Goal: Answer question/provide support: Share knowledge or assist other users

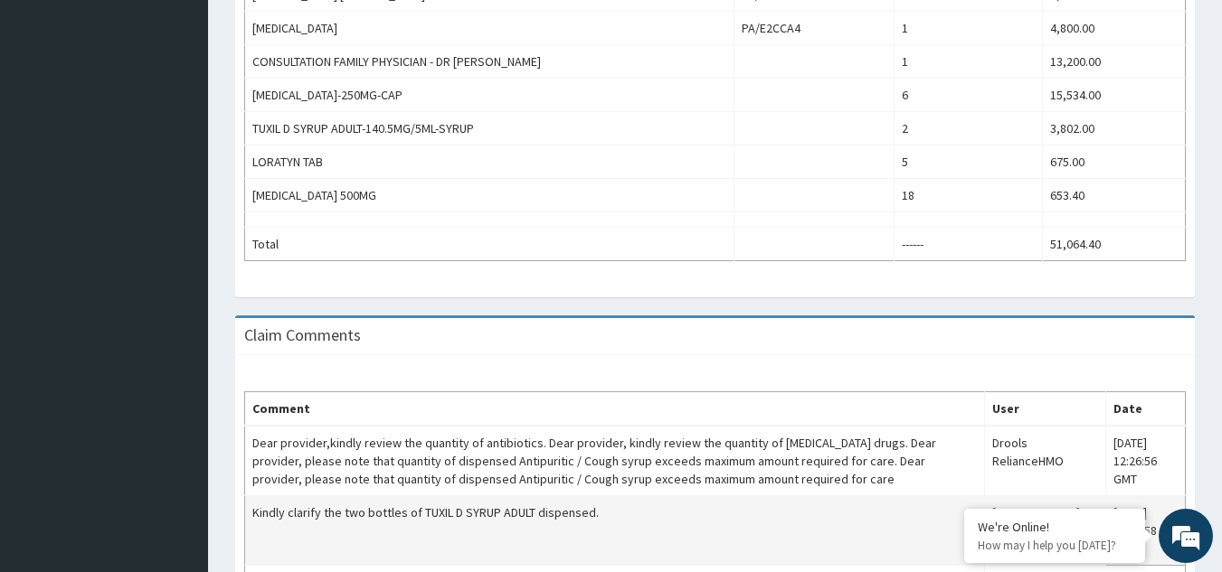
scroll to position [837, 0]
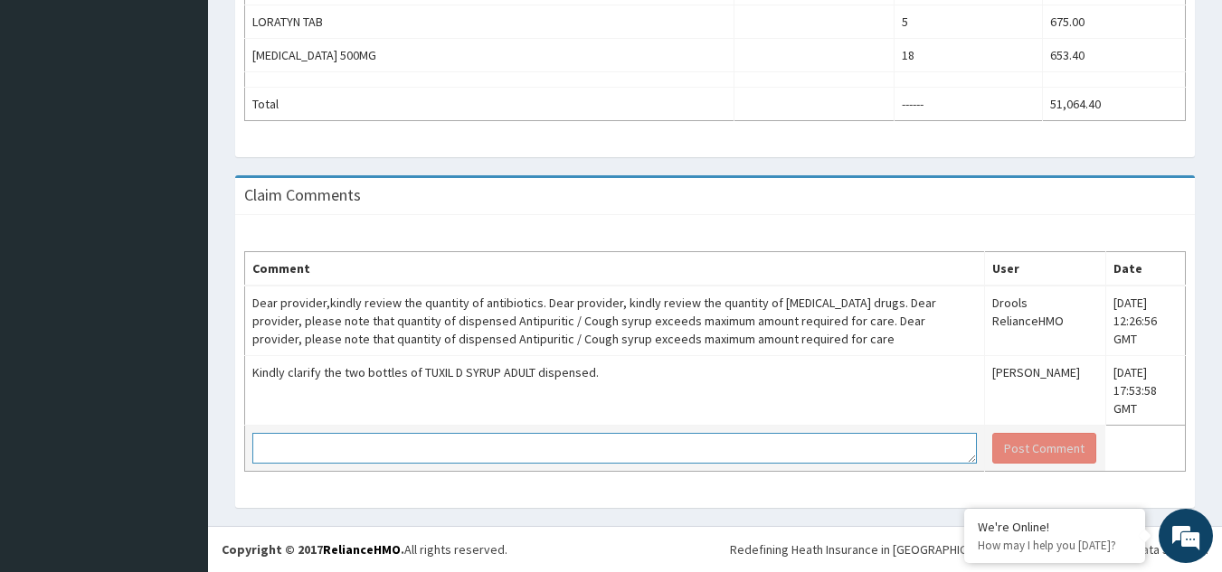
click at [569, 445] on textarea at bounding box center [614, 448] width 724 height 31
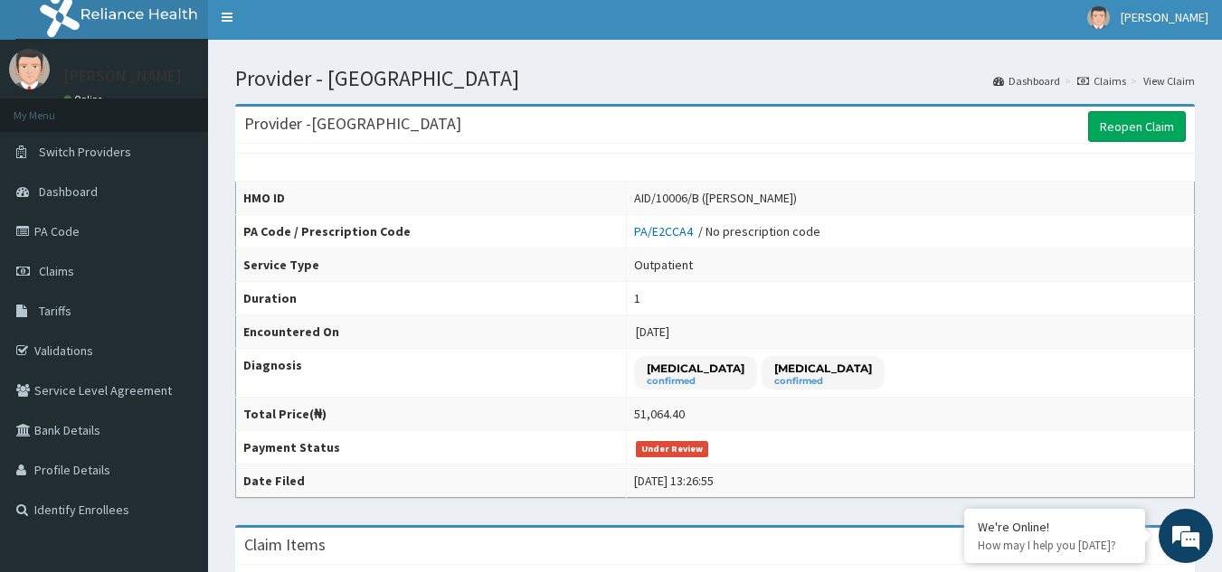
scroll to position [0, 0]
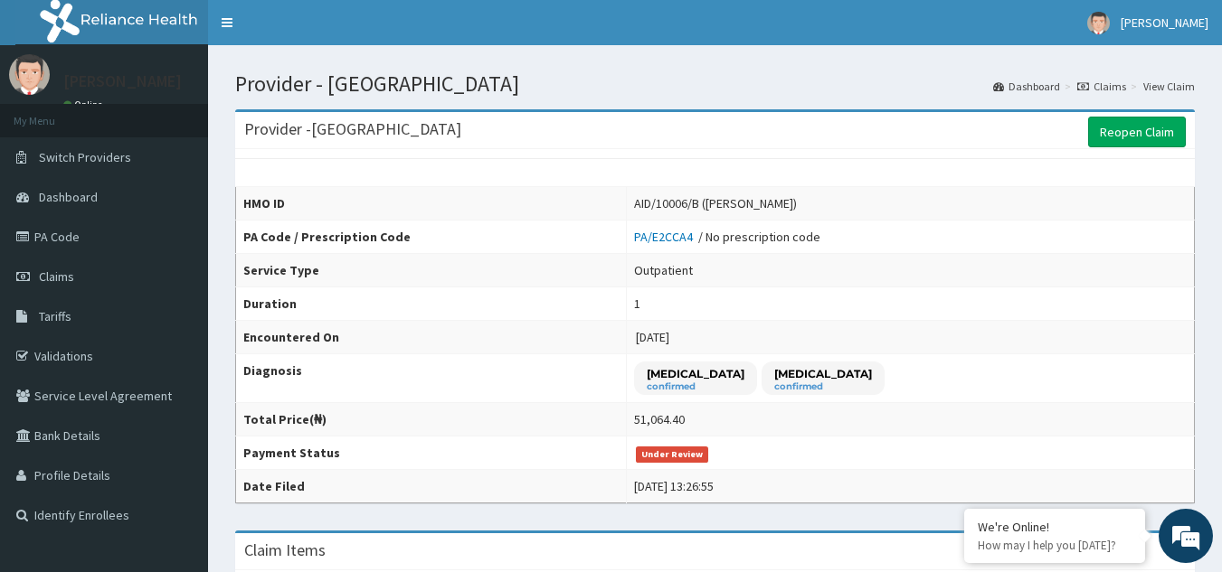
drag, startPoint x: 682, startPoint y: 210, endPoint x: 779, endPoint y: 209, distance: 96.8
click at [779, 209] on div "AID/10006/B (Genevieve Makata)" at bounding box center [715, 203] width 163 height 18
copy div "Genevieve Makata"
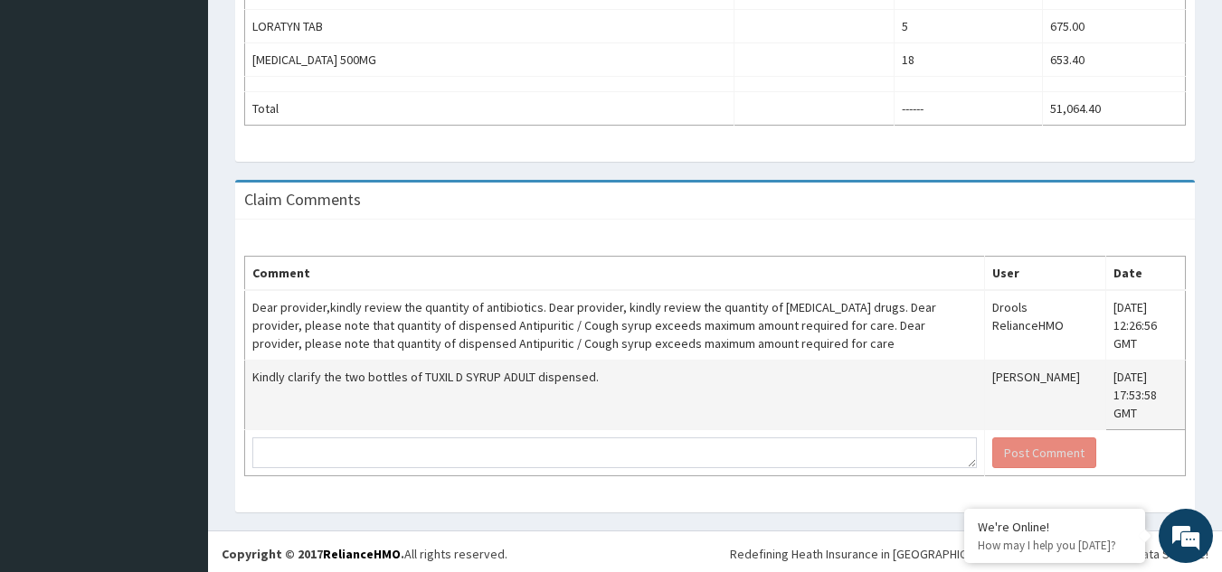
scroll to position [837, 0]
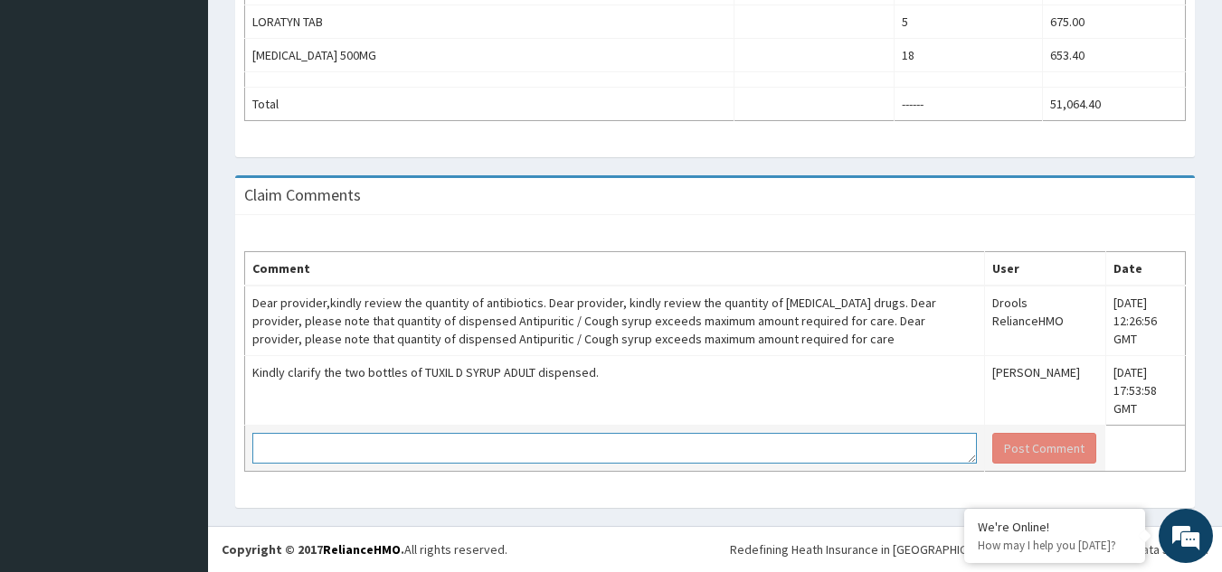
click at [366, 444] on textarea at bounding box center [614, 448] width 724 height 31
paste textarea "4. MENTHODEX-100mls-Syrup, (Ammonium chloride 200mg+Sodium citrate 100mg+Mentho…"
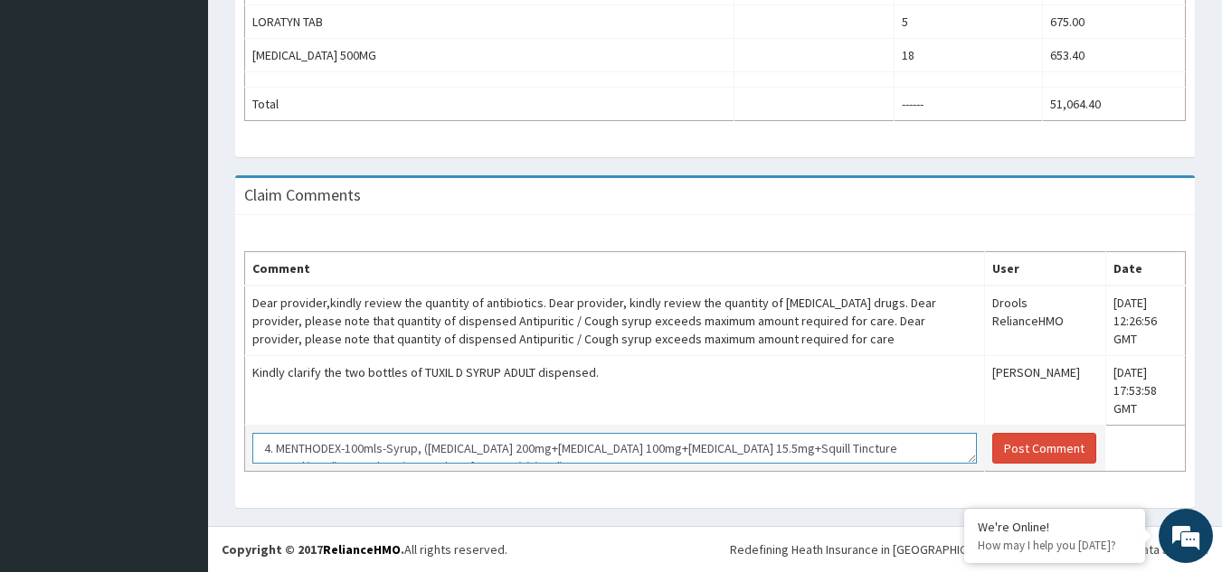
scroll to position [13, 0]
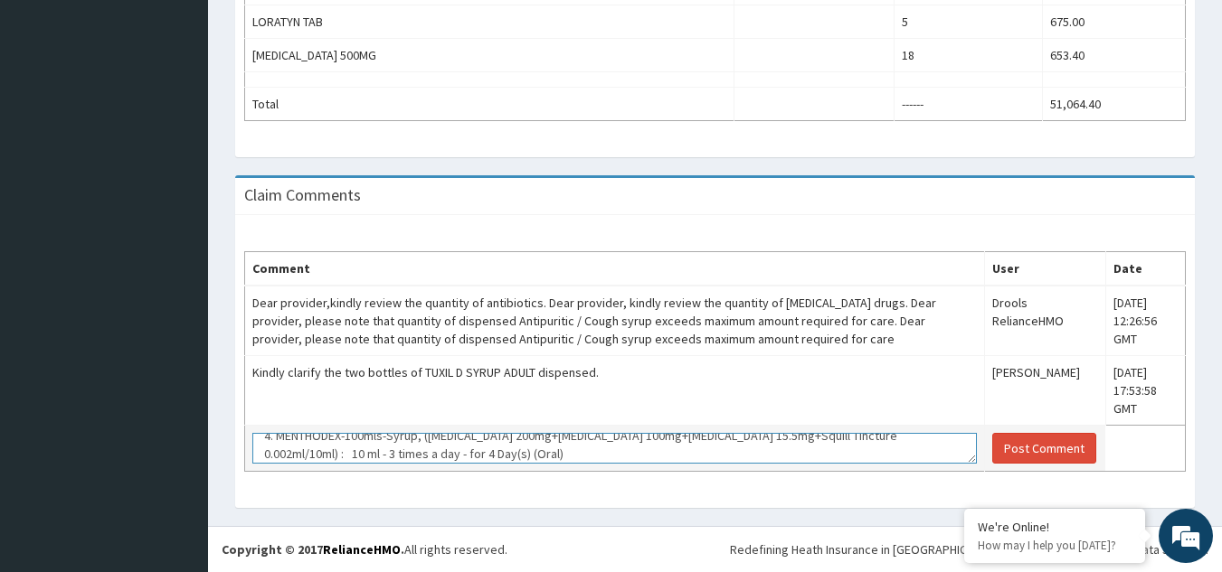
click at [717, 455] on textarea "4. MENTHODEX-100mls-Syrup, (Ammonium chloride 200mg+Sodium citrate 100mg+Mentho…" at bounding box center [614, 448] width 724 height 31
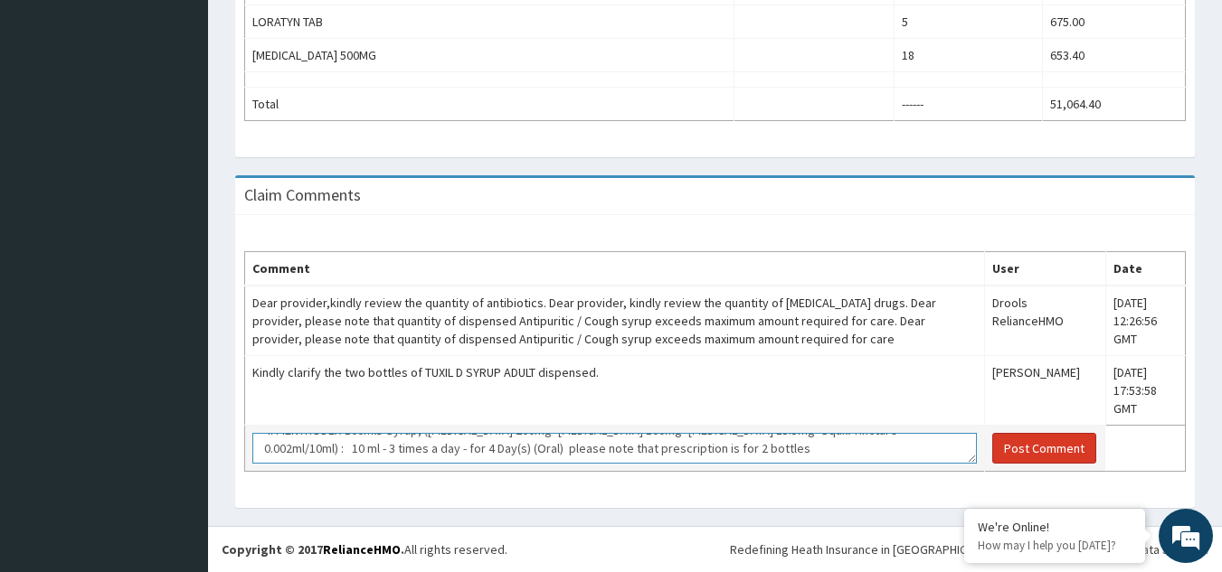
type textarea "4. MENTHODEX-100mls-Syrup, (Ammonium chloride 200mg+Sodium citrate 100mg+Mentho…"
click at [998, 455] on button "Post Comment" at bounding box center [1044, 448] width 104 height 31
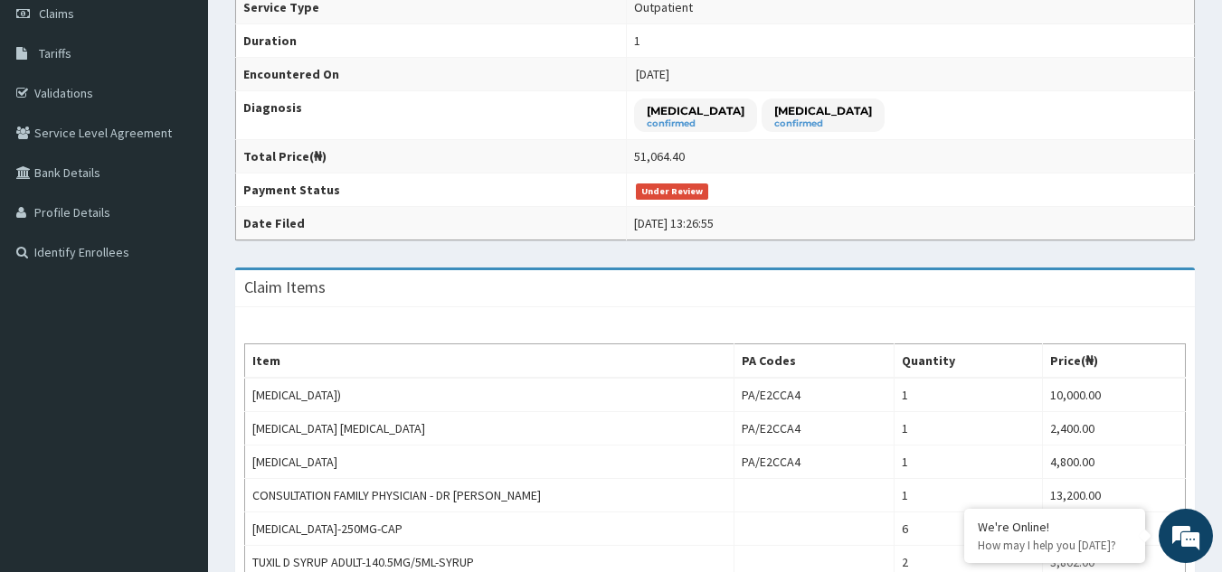
scroll to position [0, 0]
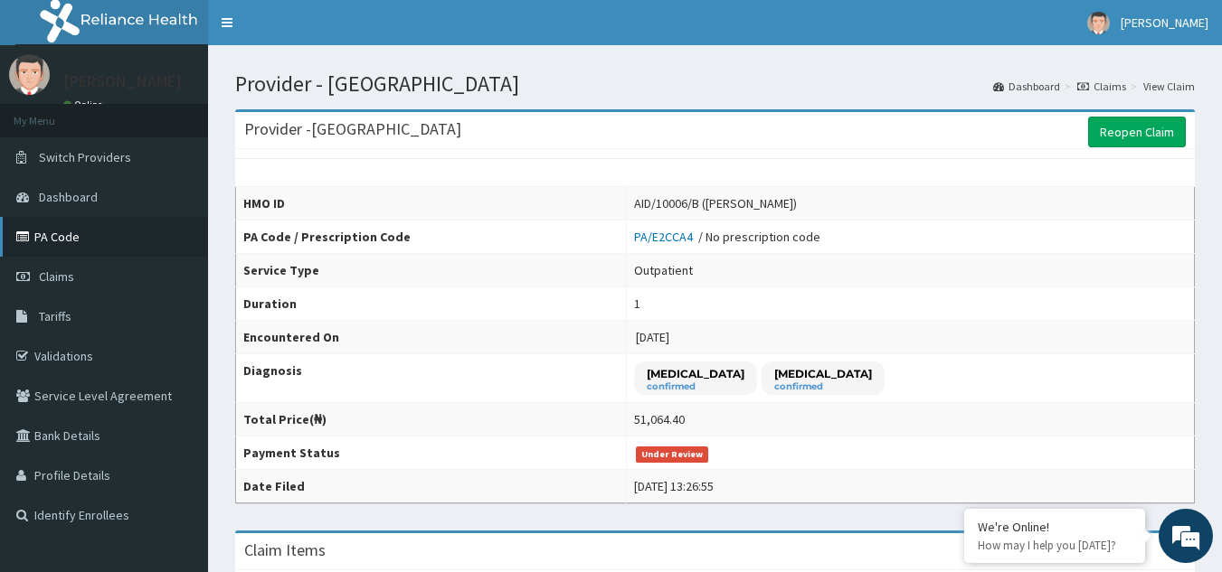
click at [72, 233] on link "PA Code" at bounding box center [104, 237] width 208 height 40
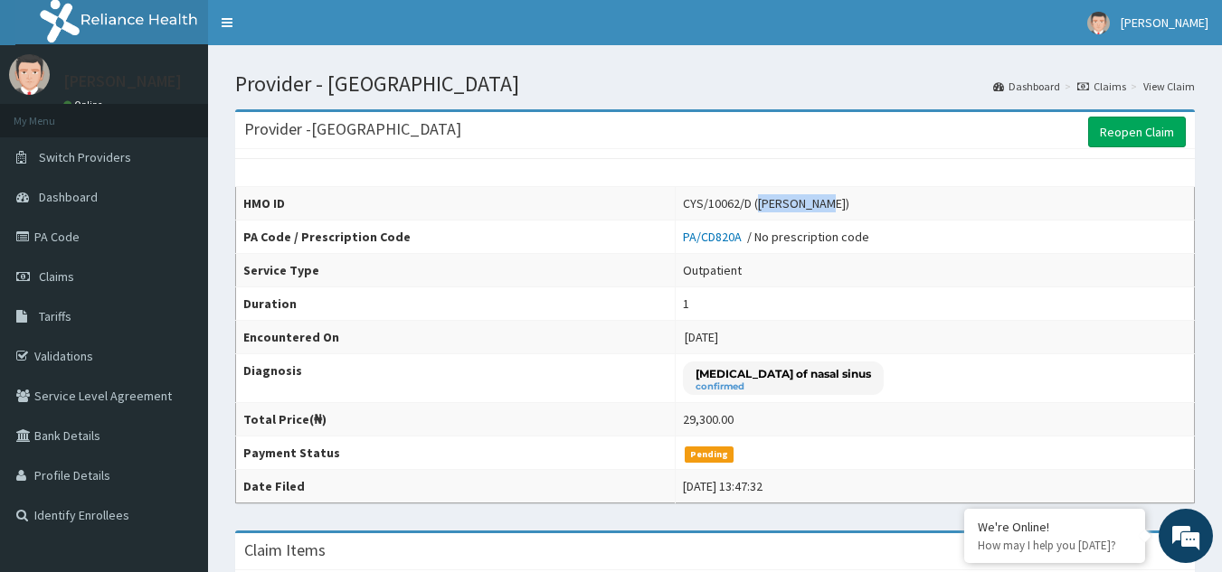
drag, startPoint x: 762, startPoint y: 204, endPoint x: 827, endPoint y: 211, distance: 65.4
click at [827, 211] on div "CYS/10062/D ([PERSON_NAME])" at bounding box center [766, 203] width 166 height 18
copy div "ARIF Kareem"
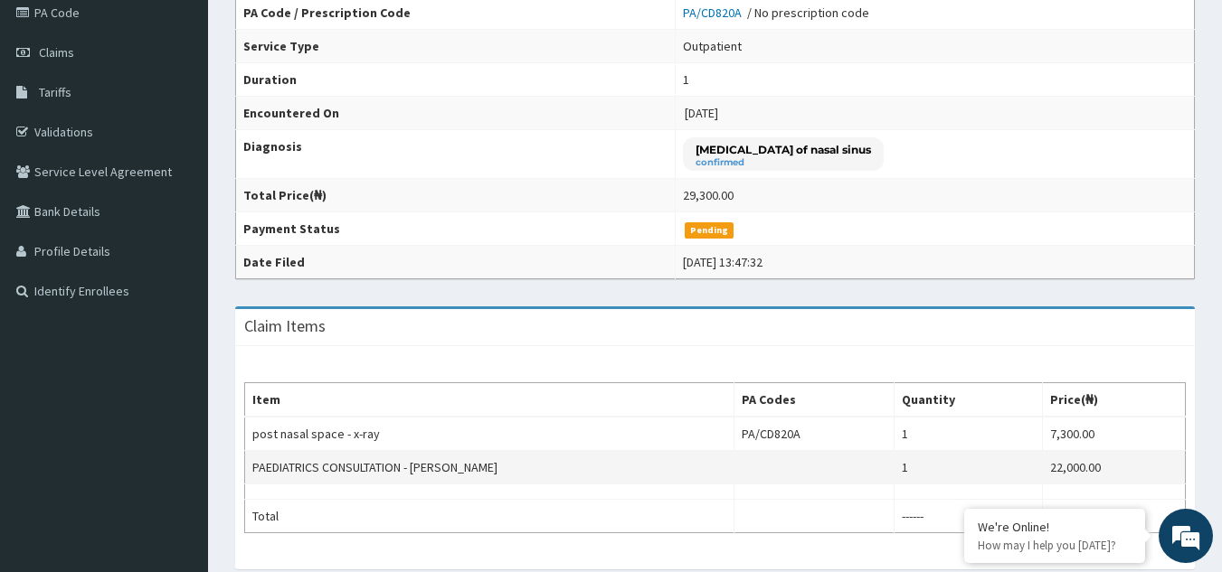
scroll to position [271, 0]
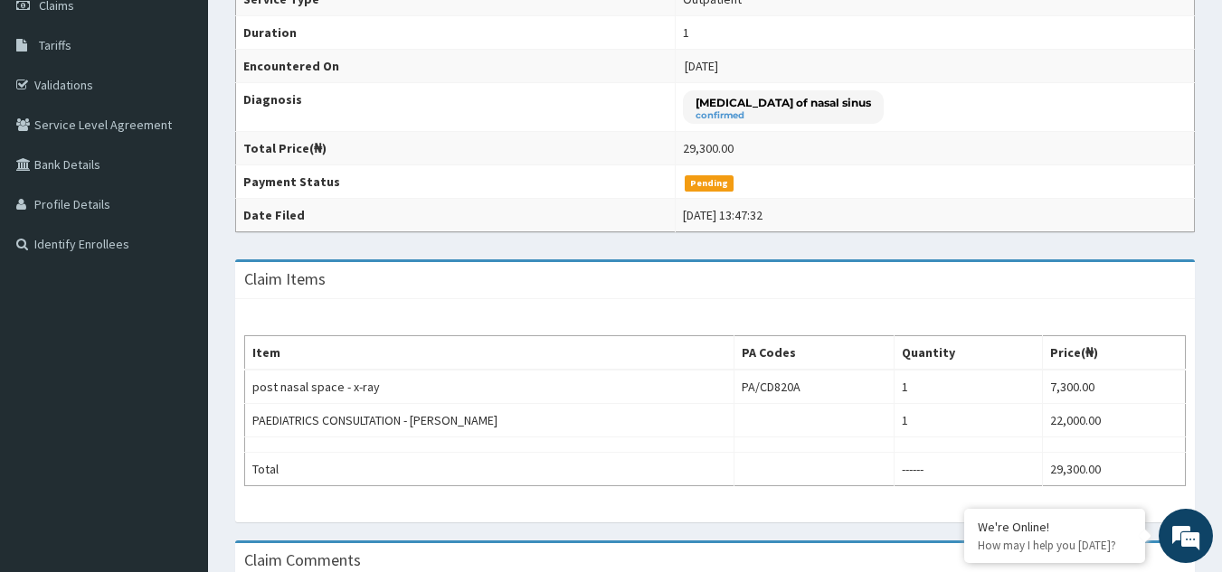
click at [828, 110] on td "[MEDICAL_DATA] of nasal sinus confirmed" at bounding box center [934, 107] width 519 height 49
drag, startPoint x: 817, startPoint y: 104, endPoint x: 705, endPoint y: 101, distance: 111.3
click at [705, 101] on div "[MEDICAL_DATA] of nasal sinus confirmed" at bounding box center [783, 106] width 201 height 33
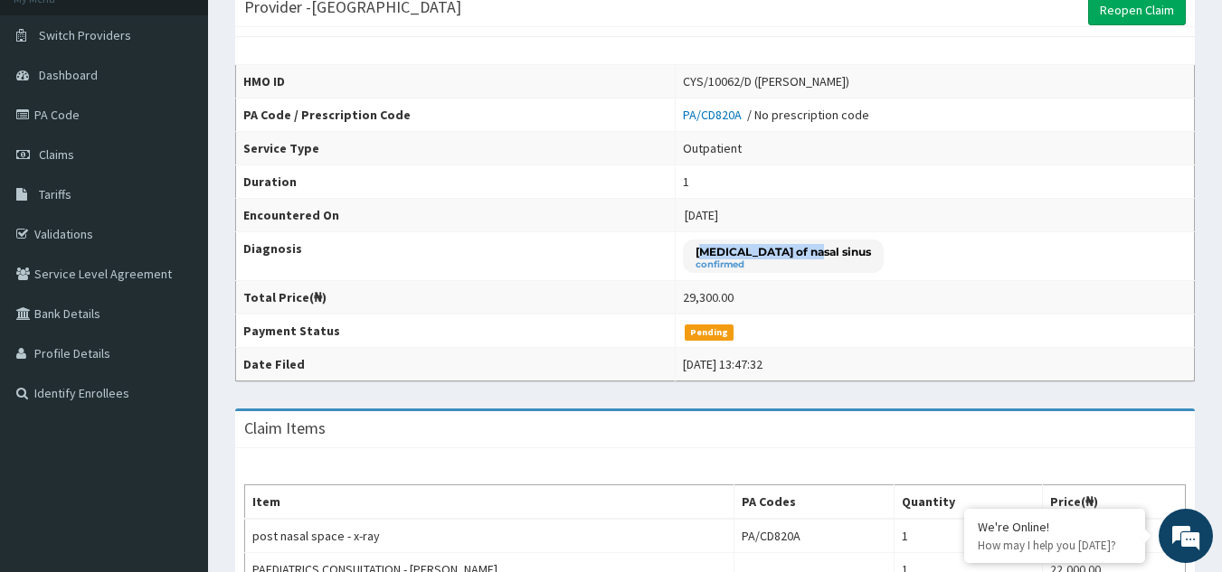
scroll to position [90, 0]
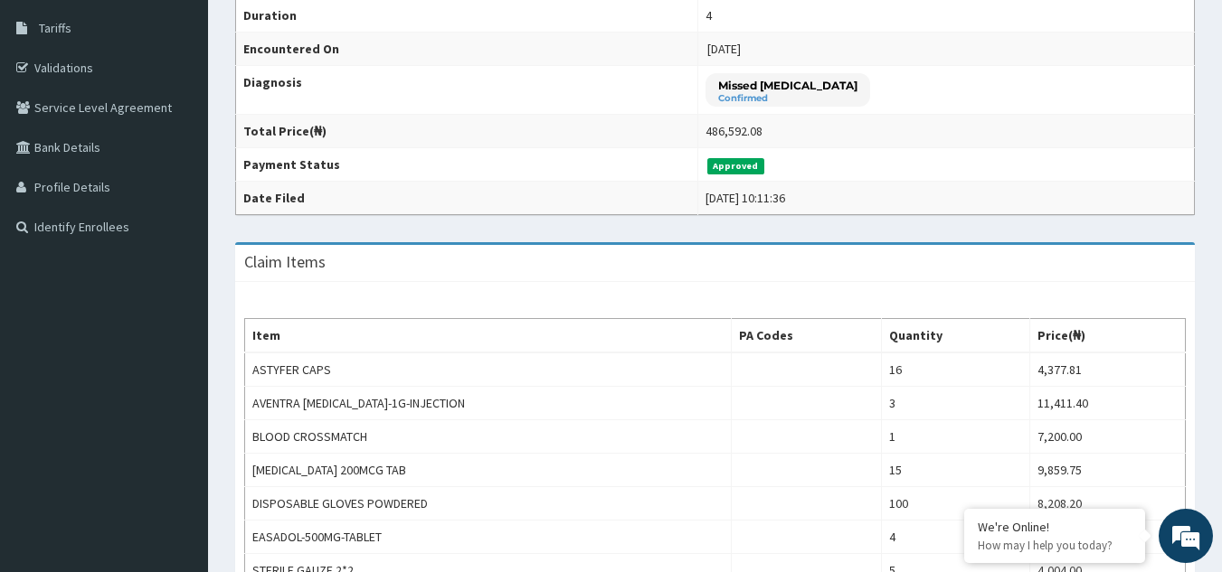
scroll to position [198, 0]
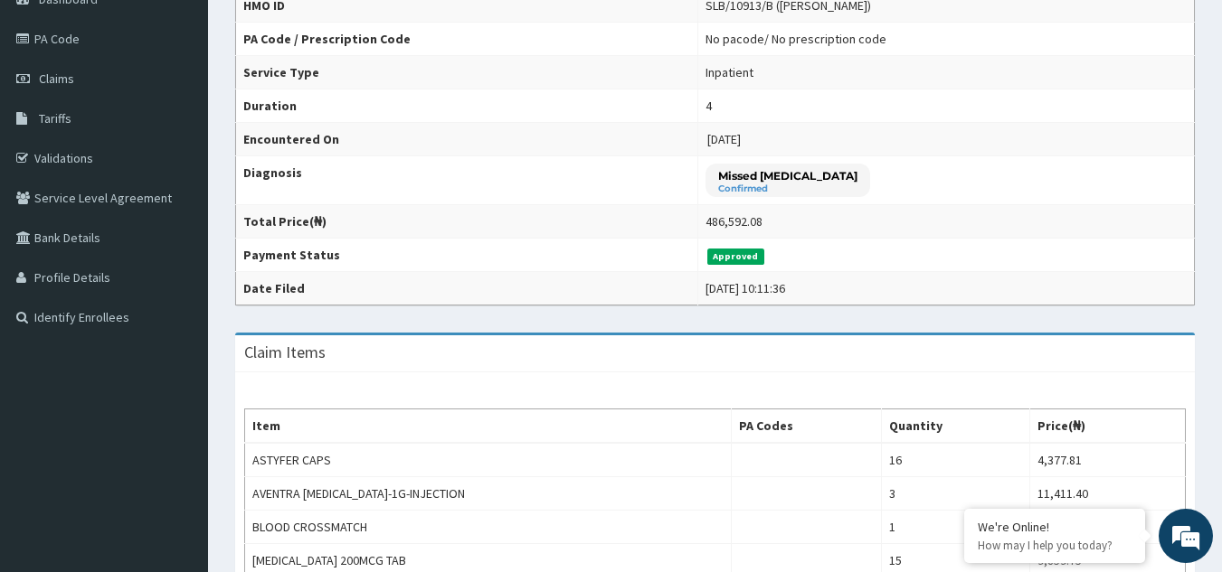
click at [907, 205] on td "486,592.08" at bounding box center [946, 221] width 497 height 33
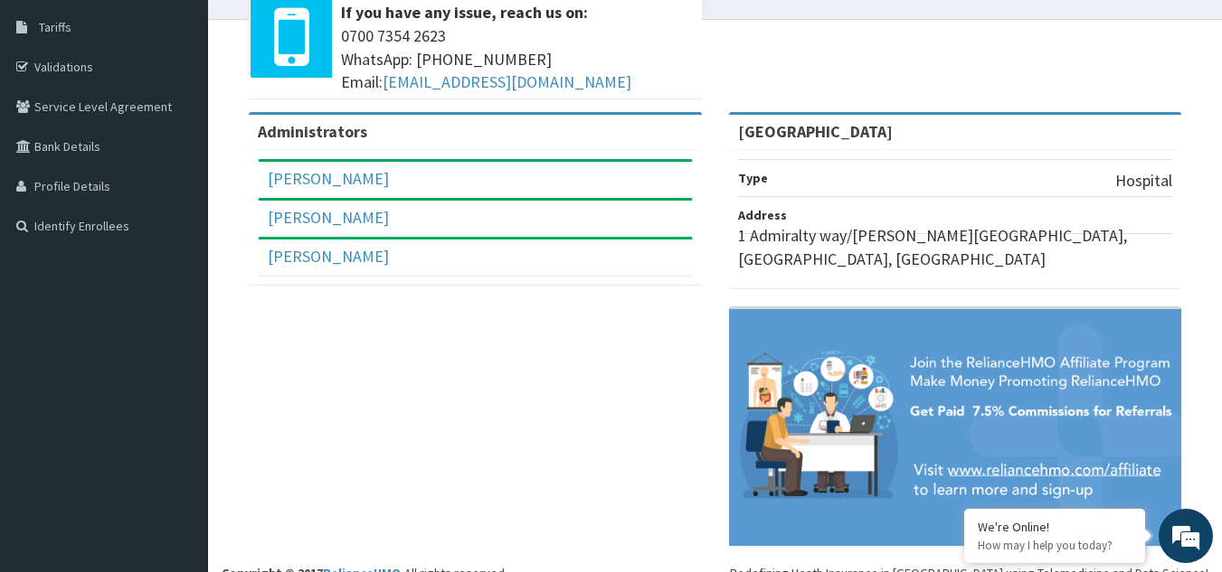
scroll to position [313, 0]
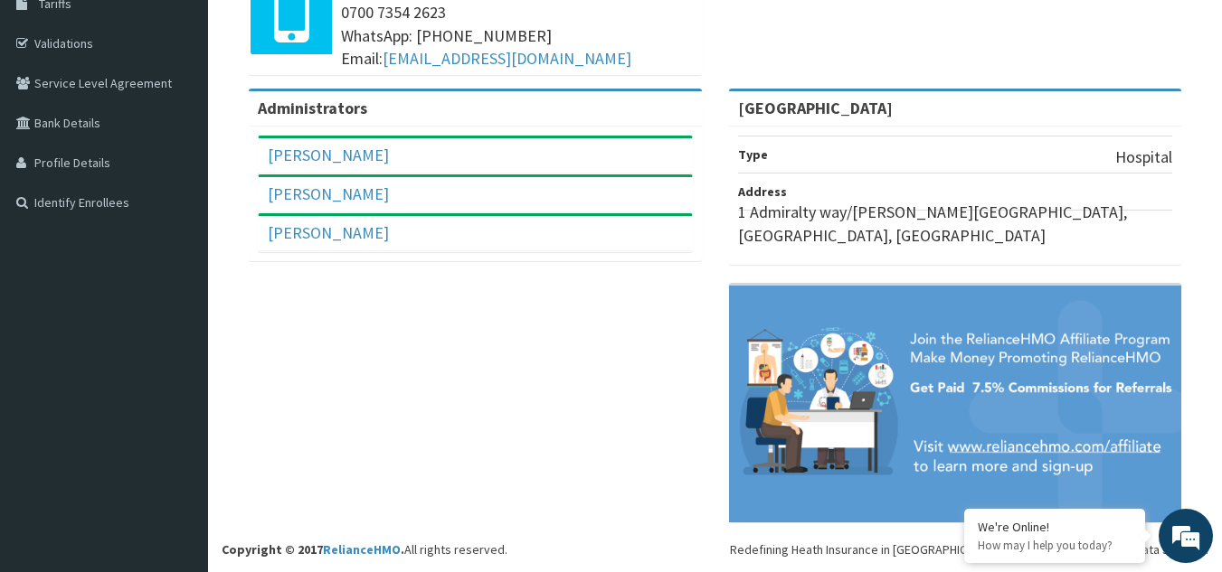
click at [121, 548] on aside "Kunle Suleiman Online My Menu Switch Providers Dashboard PA Code Claims Tariffs…" at bounding box center [104, 129] width 208 height 885
click at [130, 544] on aside "Kunle Suleiman Online My Menu Switch Providers Dashboard PA Code Claims Tariffs…" at bounding box center [104, 129] width 208 height 885
drag, startPoint x: 134, startPoint y: 544, endPoint x: 147, endPoint y: 541, distance: 13.8
click at [147, 541] on aside "Kunle Suleiman Online My Menu Switch Providers Dashboard PA Code Claims Tariffs…" at bounding box center [104, 129] width 208 height 885
click at [148, 541] on aside "Kunle Suleiman Online My Menu Switch Providers Dashboard PA Code Claims Tariffs…" at bounding box center [104, 129] width 208 height 885
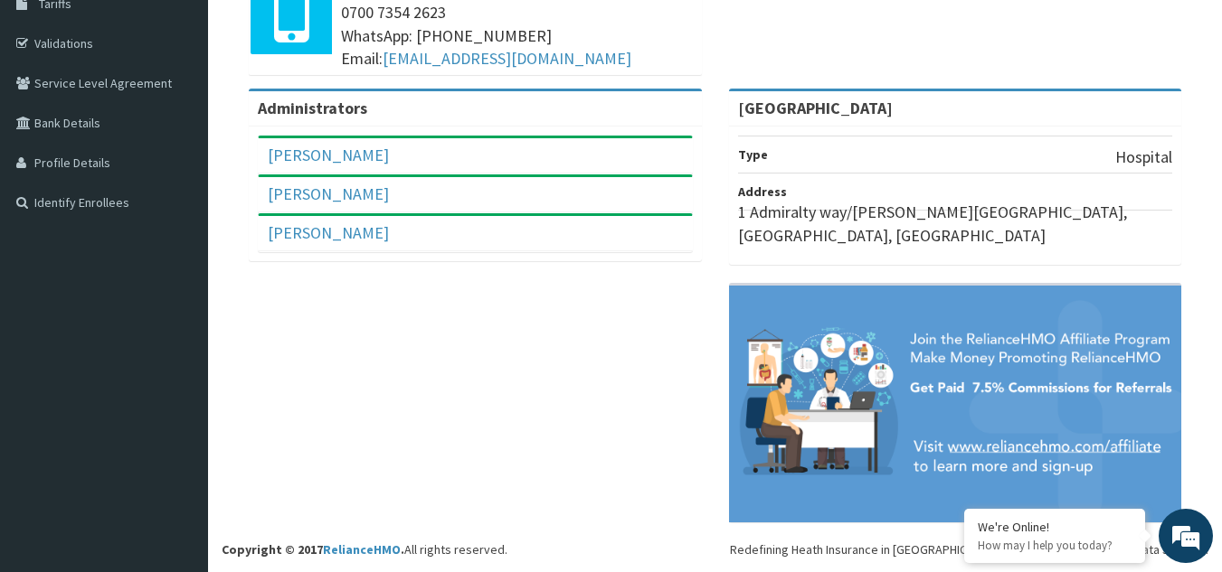
click at [148, 541] on aside "Kunle Suleiman Online My Menu Switch Providers Dashboard PA Code Claims Tariffs…" at bounding box center [104, 129] width 208 height 885
click at [156, 536] on aside "Kunle Suleiman Online My Menu Switch Providers Dashboard PA Code Claims Tariffs…" at bounding box center [104, 129] width 208 height 885
click at [160, 538] on aside "Kunle Suleiman Online My Menu Switch Providers Dashboard PA Code Claims Tariffs…" at bounding box center [104, 129] width 208 height 885
drag, startPoint x: 160, startPoint y: 537, endPoint x: 972, endPoint y: 615, distance: 815.9
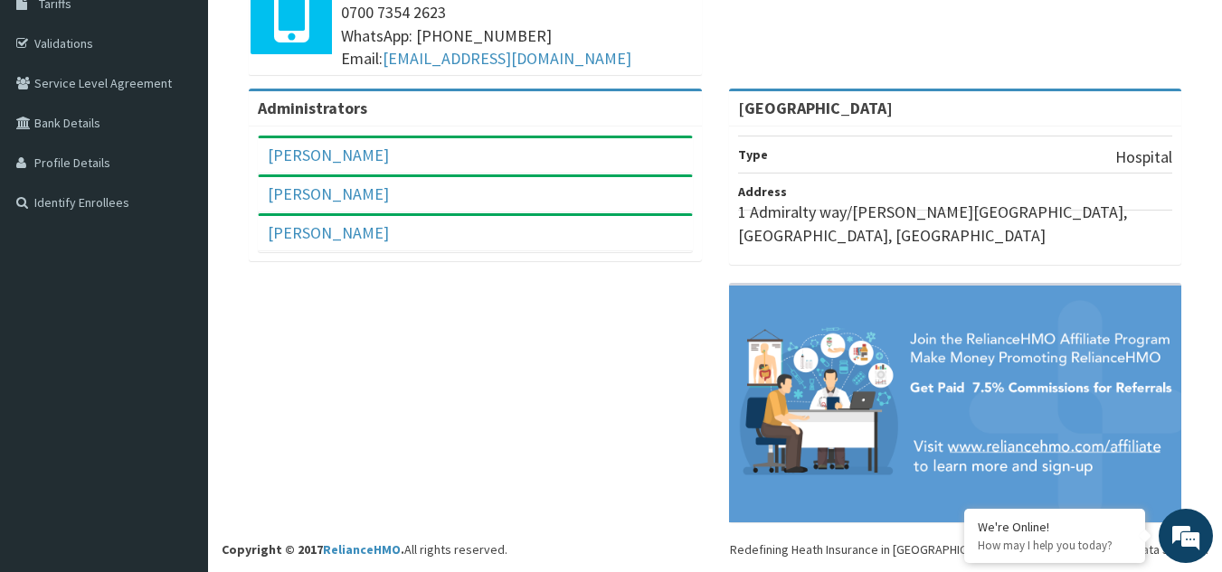
click at [972, 572] on html "RelianceHMO Provider Portal | Dashboard R EL Toggle navigation Kunle Suleiman K…" at bounding box center [611, 129] width 1222 height 885
click at [750, 464] on img at bounding box center [955, 404] width 453 height 237
click at [516, 482] on div "Administrators Kunle Suleiman Full Name Kunle Suleiman Email Address hmo@everca…" at bounding box center [715, 315] width 987 height 452
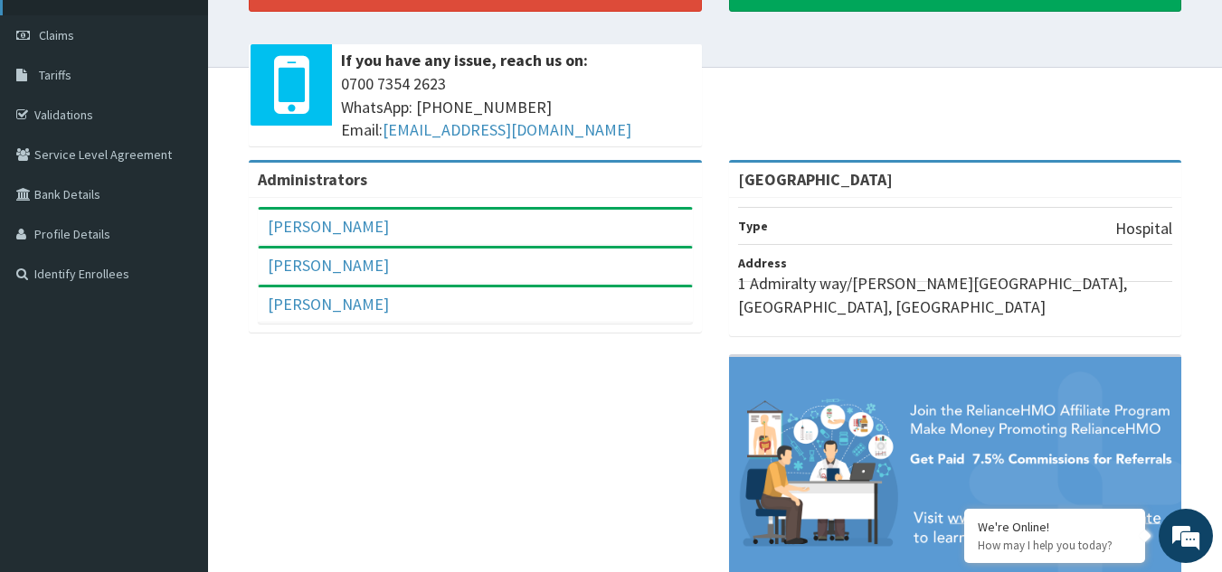
scroll to position [0, 0]
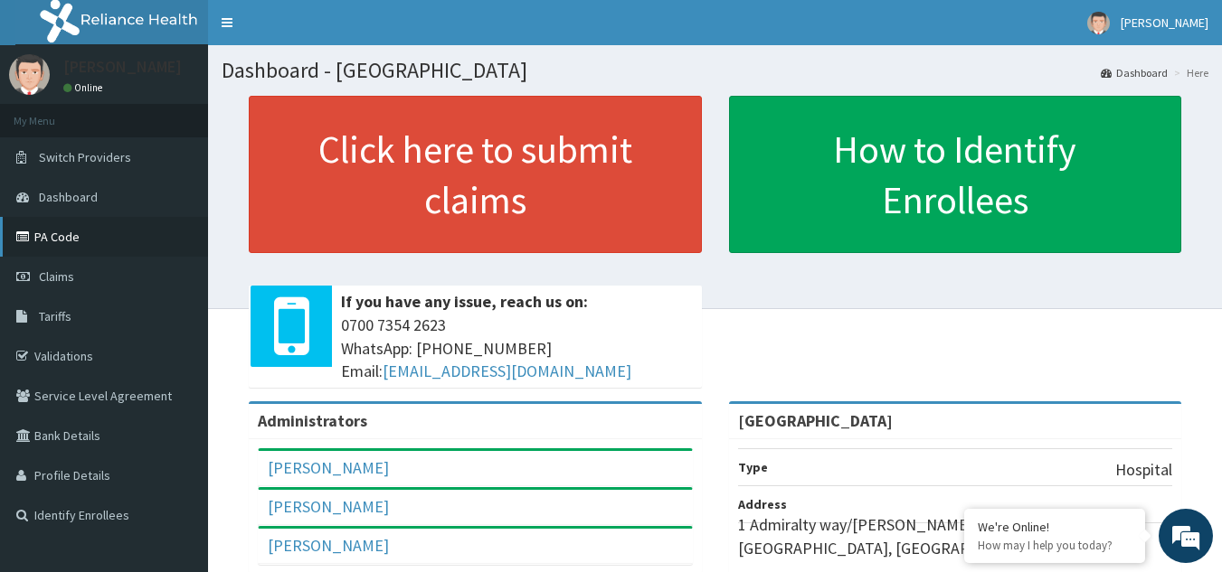
click at [70, 232] on link "PA Code" at bounding box center [104, 237] width 208 height 40
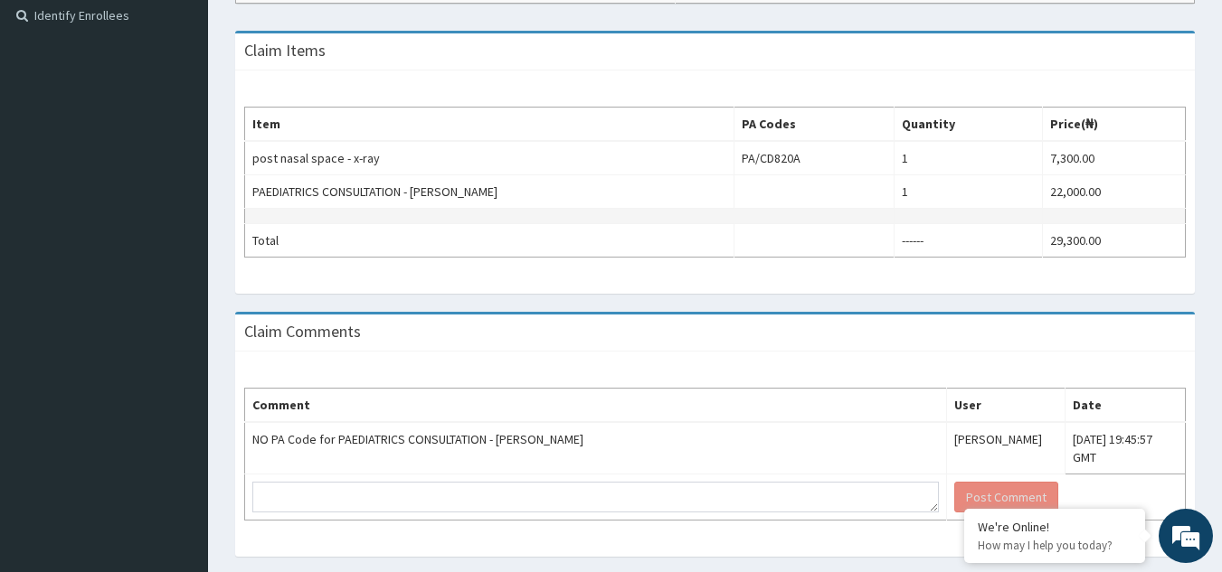
scroll to position [531, 0]
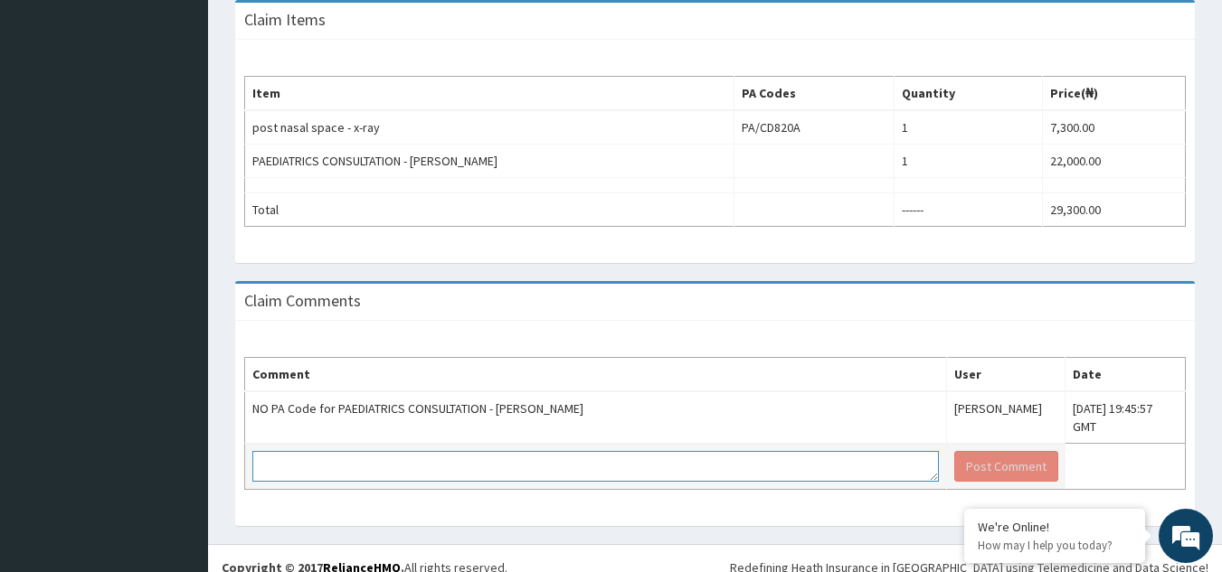
click at [541, 451] on textarea at bounding box center [595, 466] width 686 height 31
paste textarea "PA/00B78B"
type textarea "PA/00B78B"
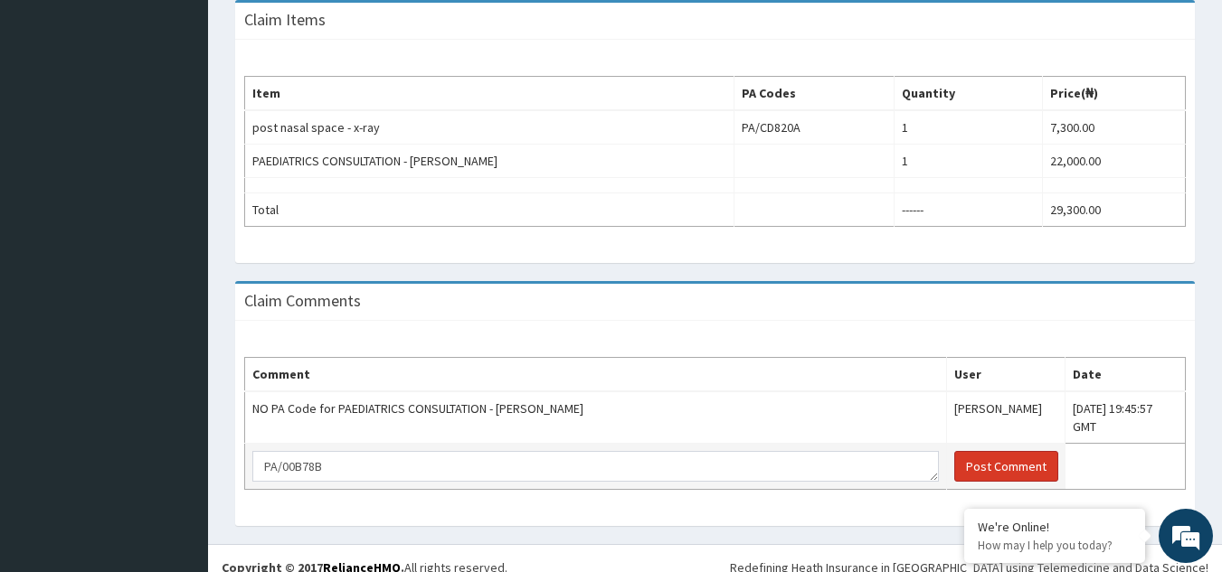
click at [974, 451] on button "Post Comment" at bounding box center [1006, 466] width 104 height 31
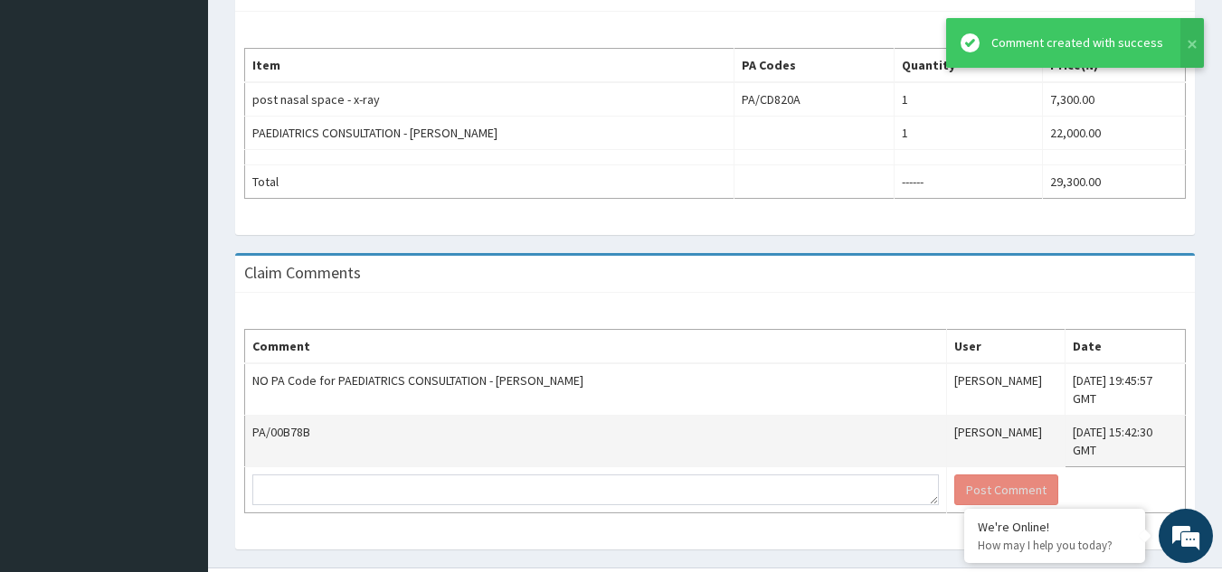
scroll to position [564, 0]
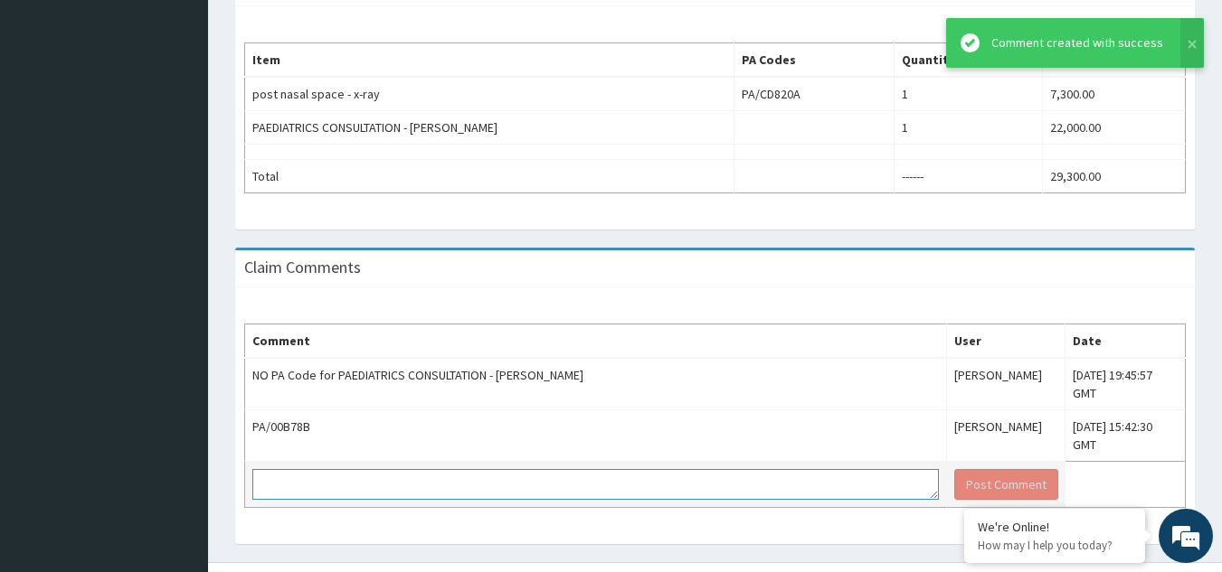
click at [456, 469] on textarea at bounding box center [595, 484] width 686 height 31
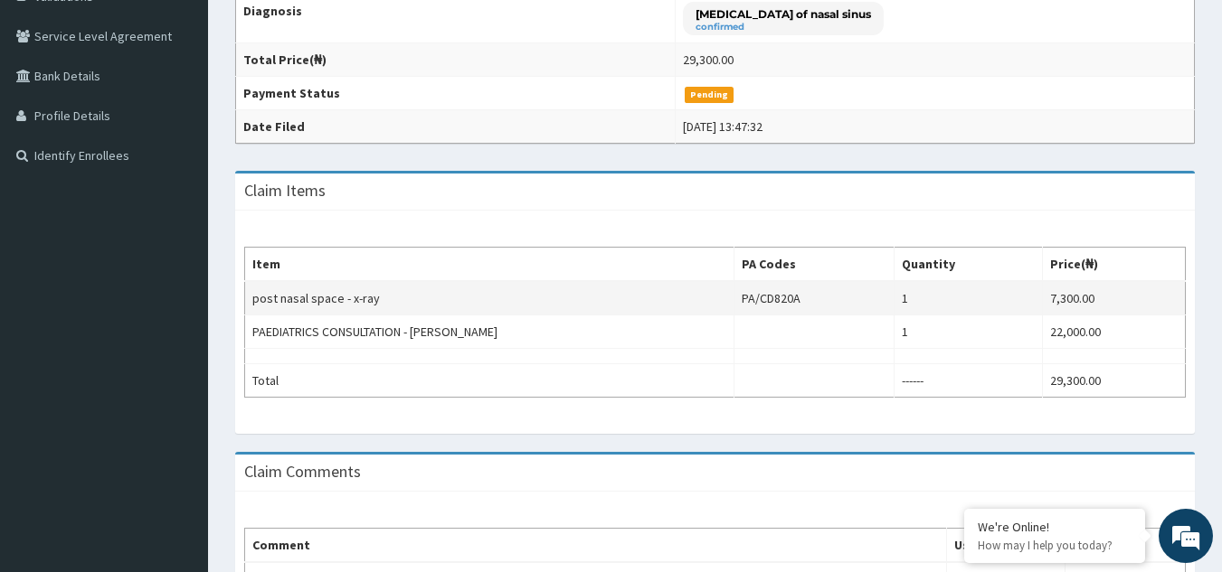
scroll to position [112, 0]
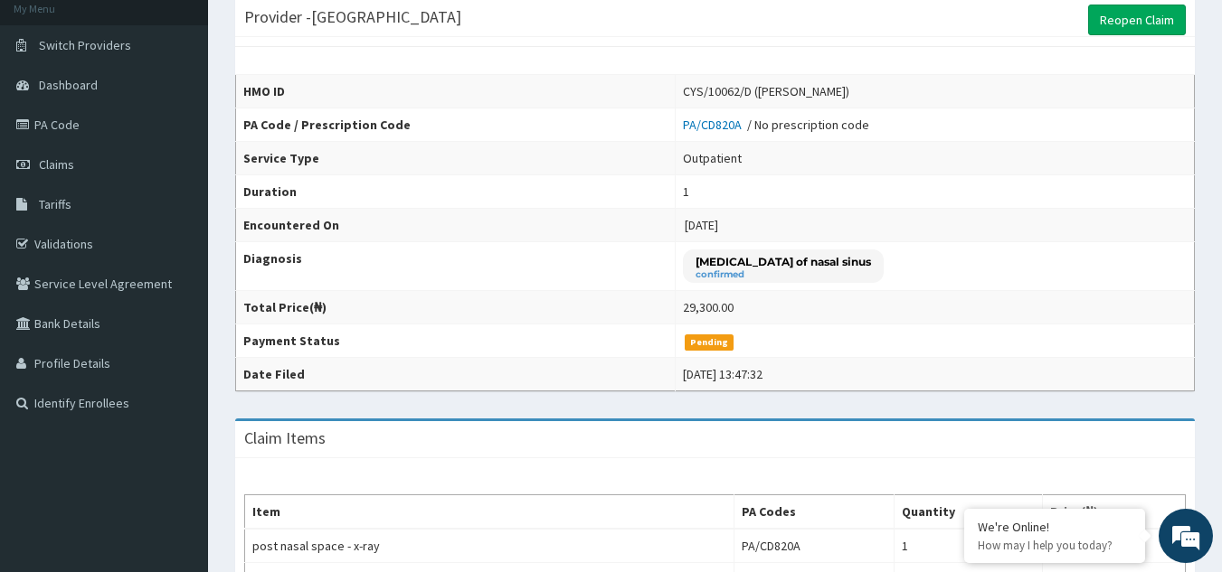
drag, startPoint x: 753, startPoint y: 227, endPoint x: 775, endPoint y: 236, distance: 23.5
click at [775, 236] on td "[DATE]" at bounding box center [934, 225] width 519 height 33
click at [761, 227] on td "2025-08-07" at bounding box center [934, 225] width 519 height 33
click at [718, 231] on span "2025-08-07" at bounding box center [701, 225] width 33 height 16
drag, startPoint x: 747, startPoint y: 229, endPoint x: 647, endPoint y: 240, distance: 101.0
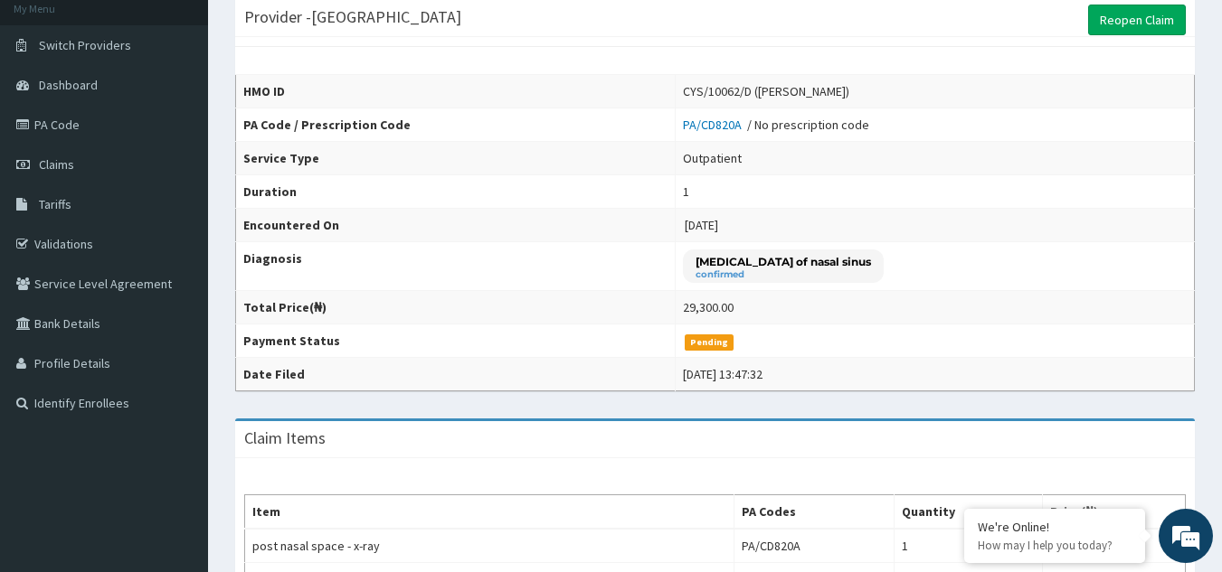
click at [647, 240] on tr "Encountered On 2025-08-07" at bounding box center [715, 225] width 959 height 33
copy tr "2025-08-07"
click at [926, 275] on td "Polyp of nasal sinus confirmed" at bounding box center [934, 266] width 519 height 49
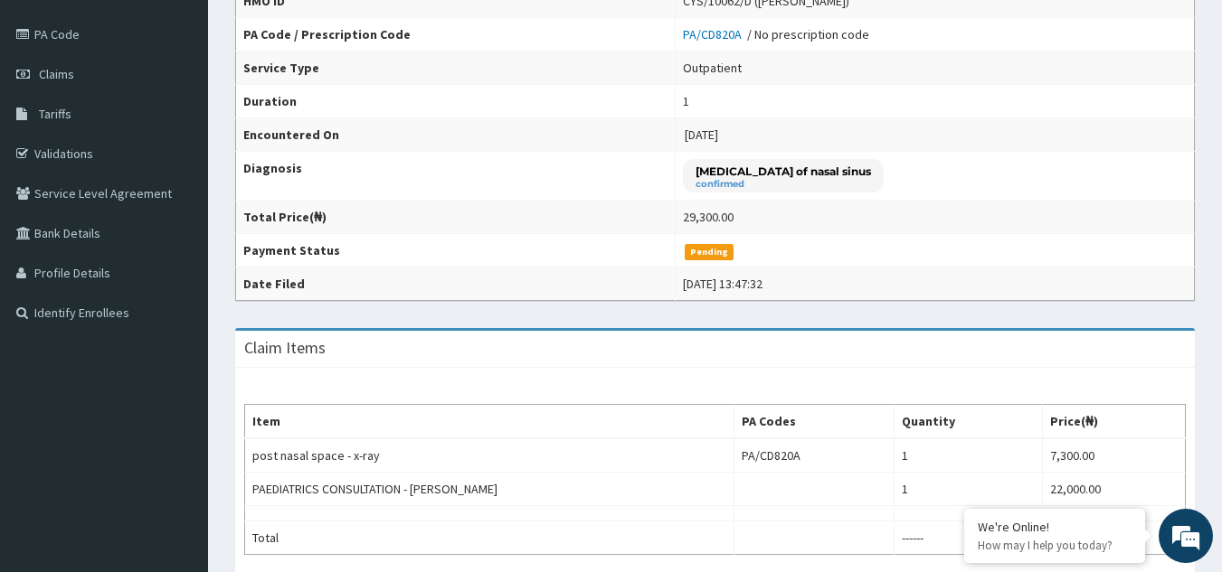
scroll to position [0, 0]
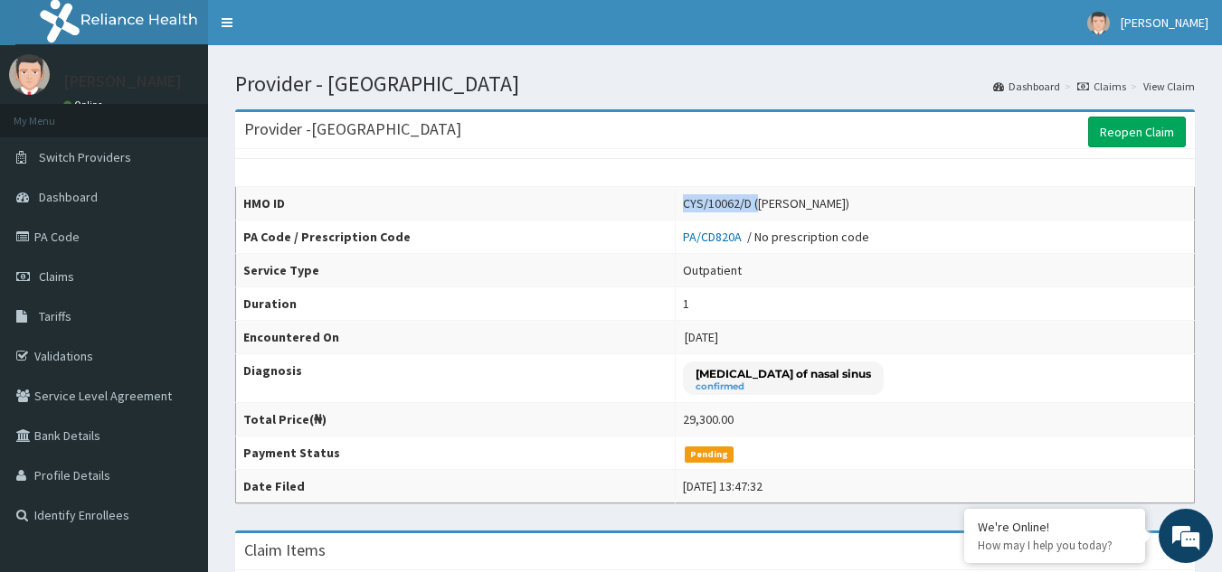
drag, startPoint x: 762, startPoint y: 197, endPoint x: 834, endPoint y: 203, distance: 71.7
click at [835, 201] on td "CYS/10062/D (ARIF Kareem)" at bounding box center [934, 203] width 519 height 33
click at [740, 247] on td "PA/CD820A / No prescription code" at bounding box center [934, 237] width 519 height 33
drag, startPoint x: 754, startPoint y: 236, endPoint x: 666, endPoint y: 245, distance: 89.1
click at [666, 245] on tr "PA Code / Prescription Code PA/CD820A / No prescription code" at bounding box center [715, 237] width 959 height 33
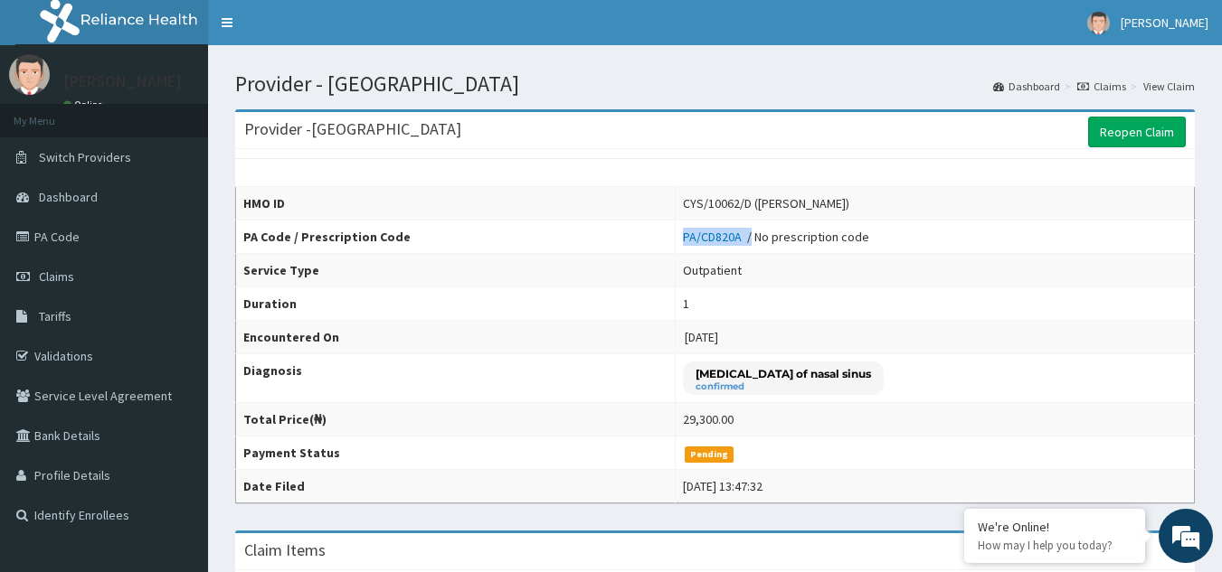
copy tr "PA/CD820A /"
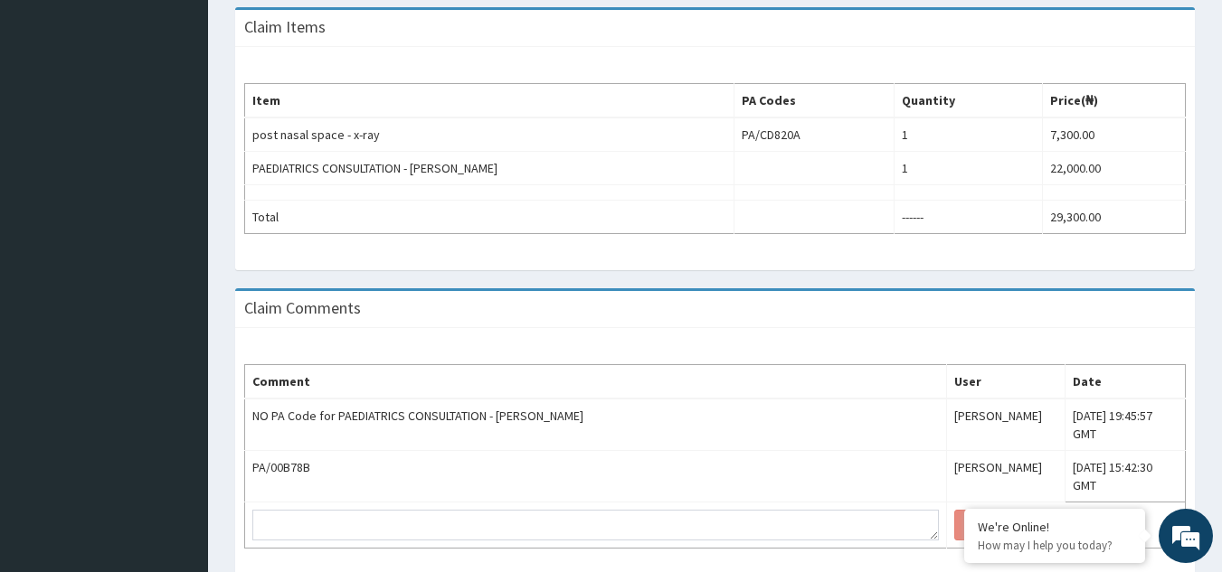
scroll to position [564, 0]
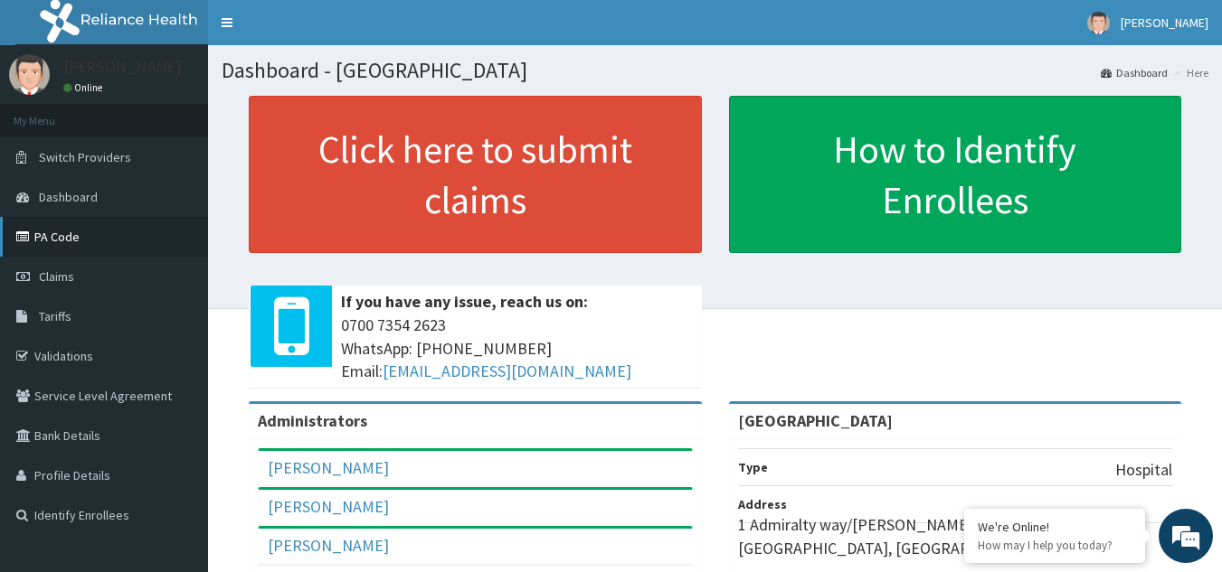
click at [69, 244] on link "PA Code" at bounding box center [104, 237] width 208 height 40
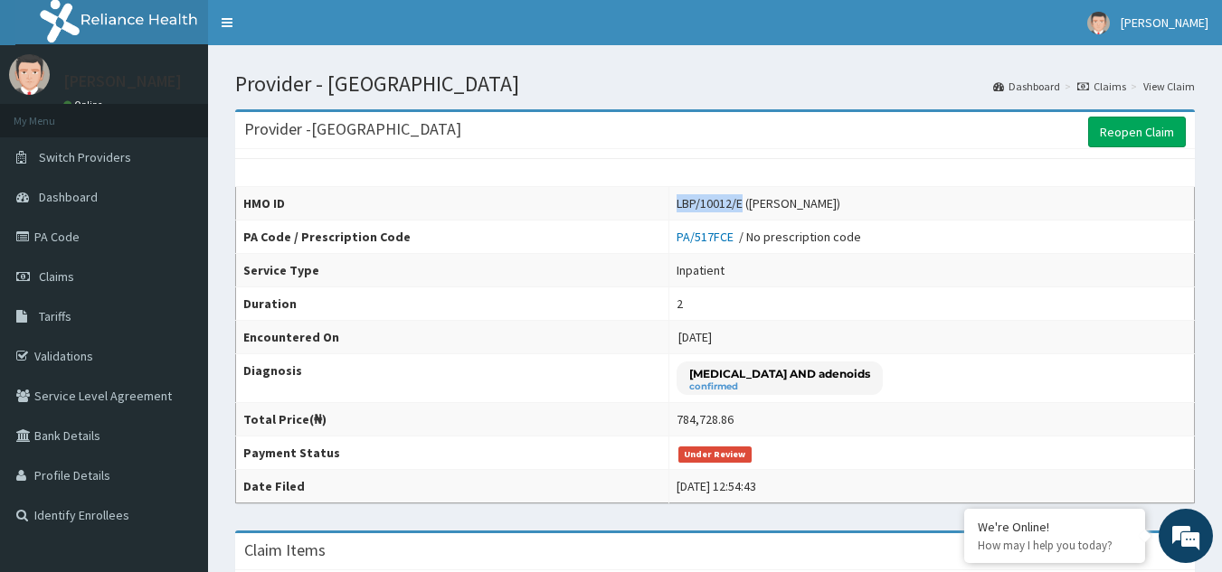
drag, startPoint x: 694, startPoint y: 204, endPoint x: 602, endPoint y: 203, distance: 91.4
click at [602, 203] on tr "HMO ID LBP/10012/E ([PERSON_NAME])" at bounding box center [715, 203] width 959 height 33
copy tr "LBP/10012/E"
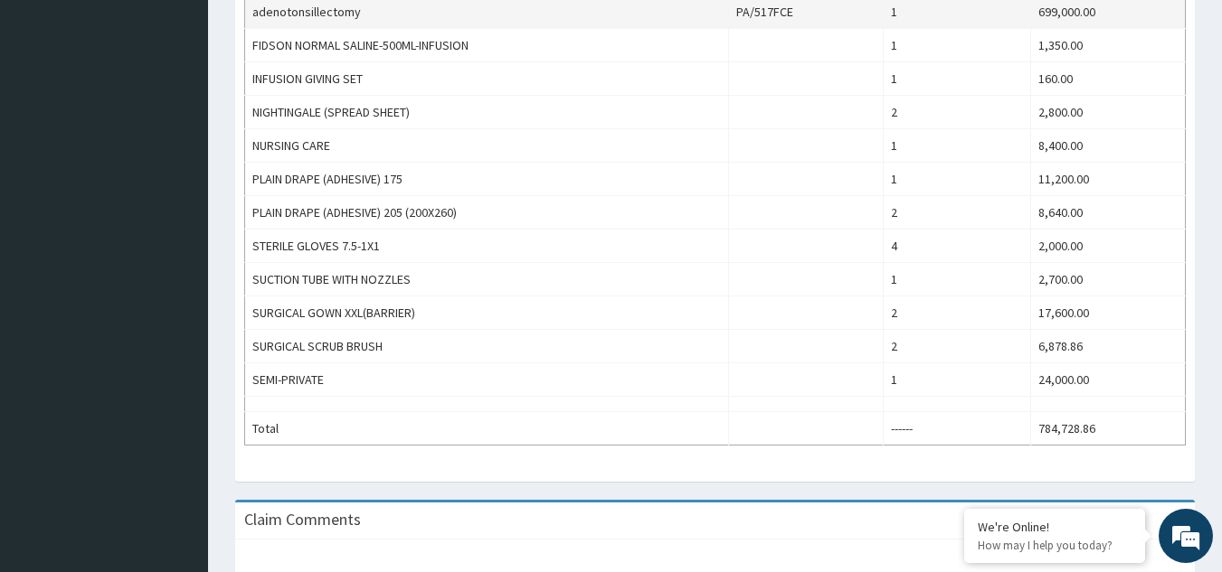
scroll to position [866, 0]
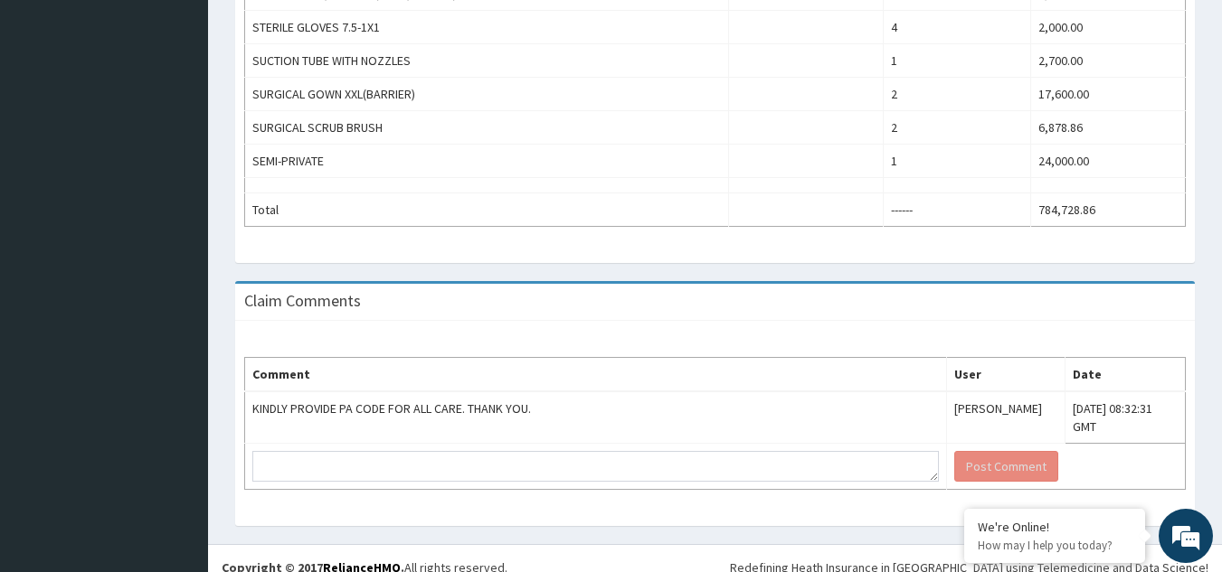
click at [587, 480] on div "Comment User Date KINDLY PROVIDE PA CODE FOR ALL CARE. THANK YOU. Okiemute Trac…" at bounding box center [715, 423] width 960 height 205
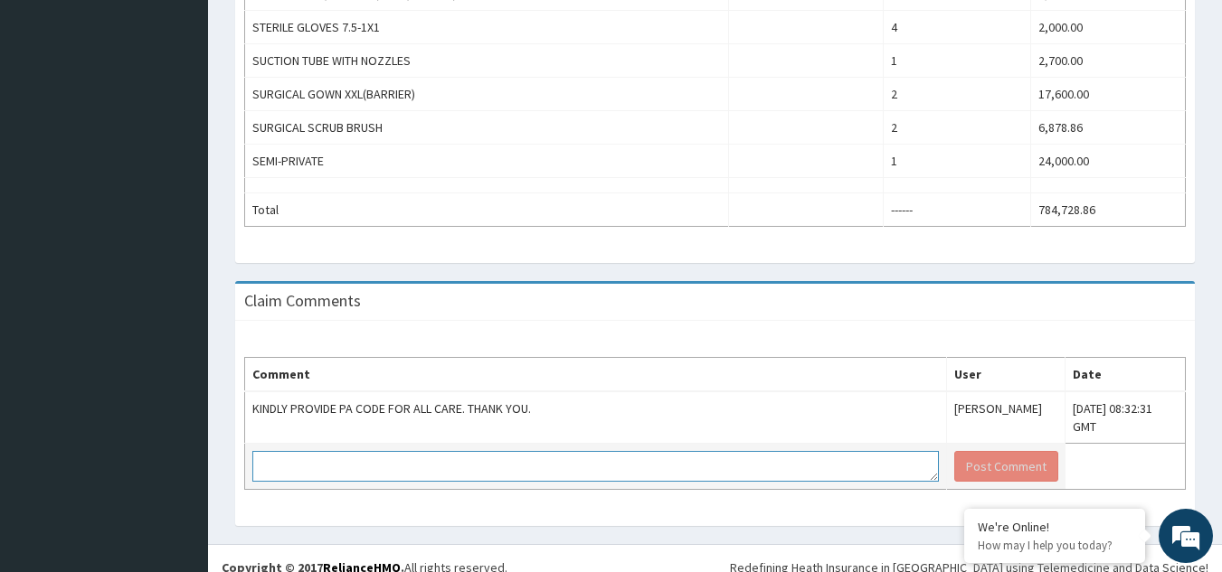
click at [590, 459] on textarea at bounding box center [595, 466] width 686 height 31
paste textarea "PA/517FCE"
type textarea "PA/517FCE"
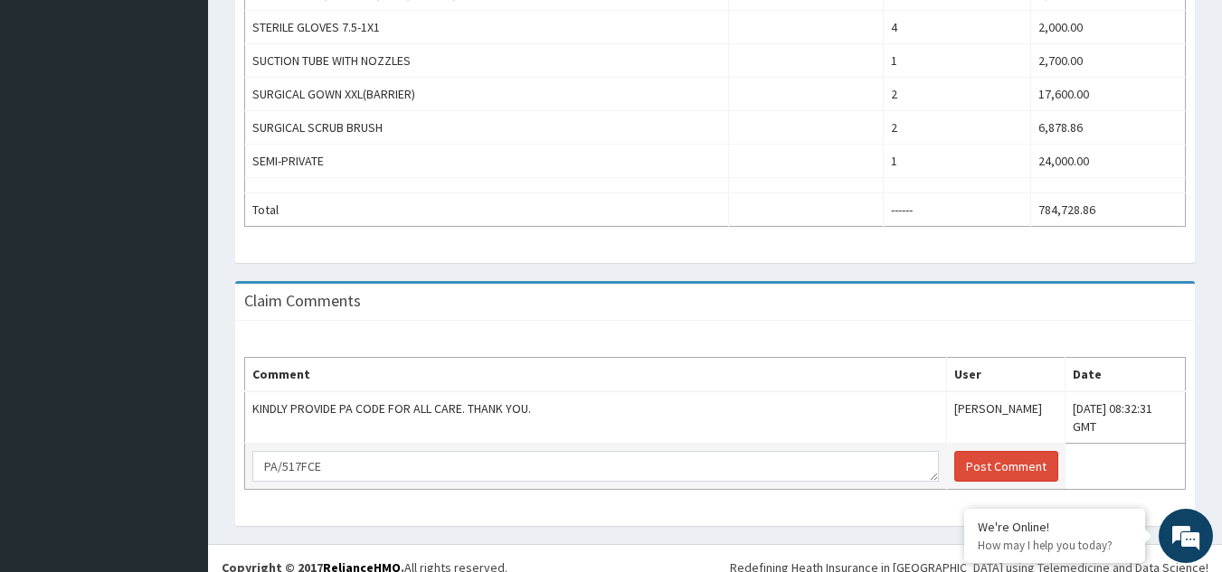
click at [951, 444] on td "Post Comment" at bounding box center [1005, 467] width 119 height 46
click at [954, 457] on button "Post Comment" at bounding box center [1006, 466] width 104 height 31
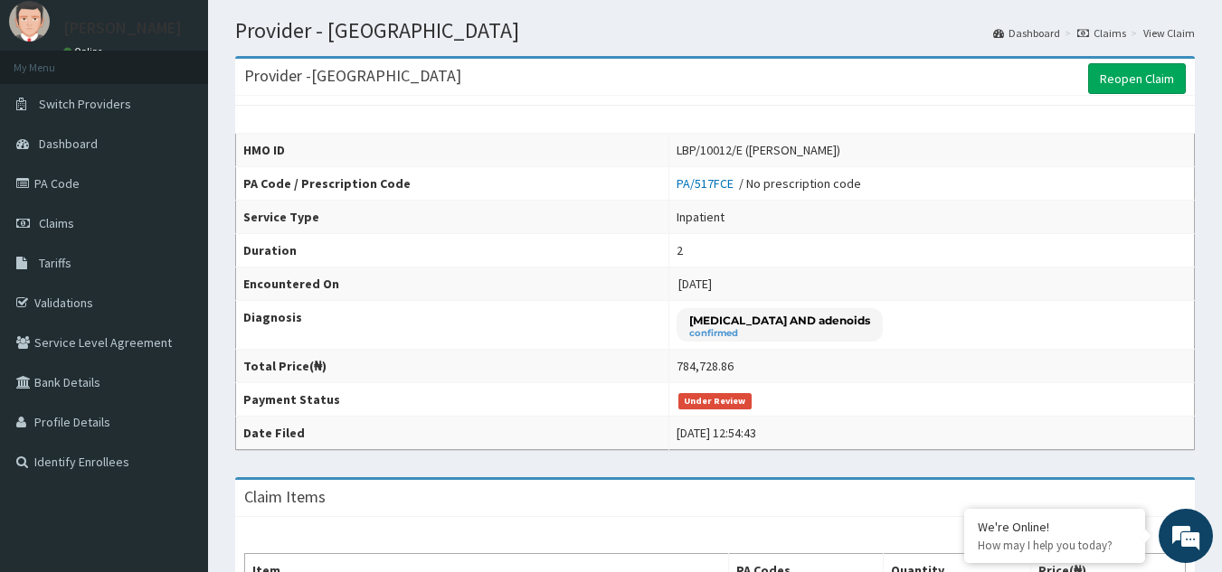
scroll to position [0, 0]
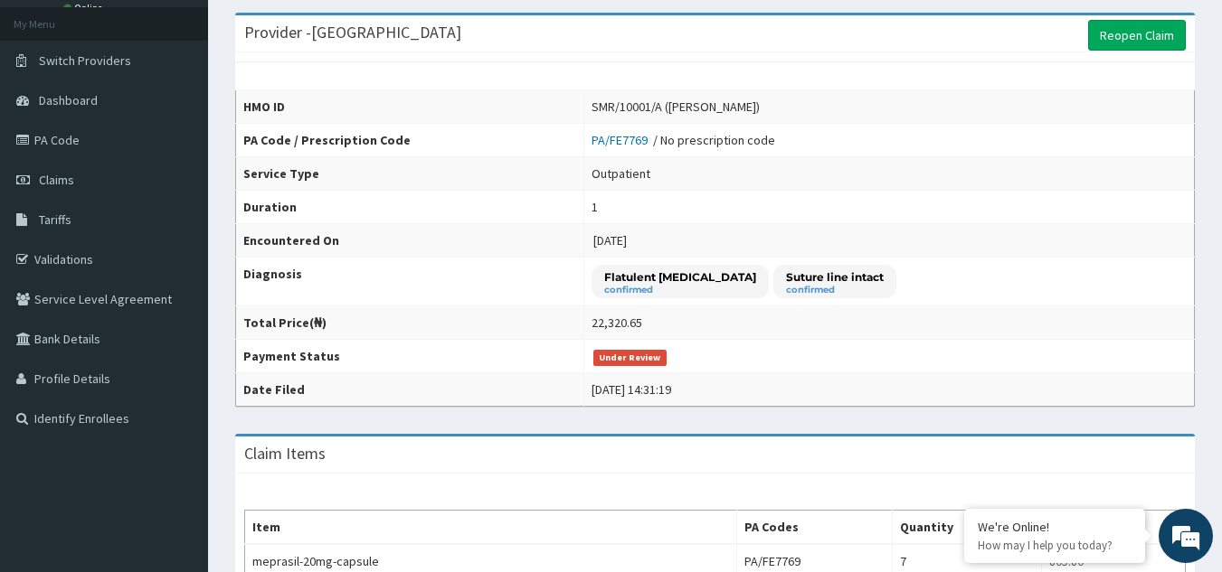
scroll to position [89, 0]
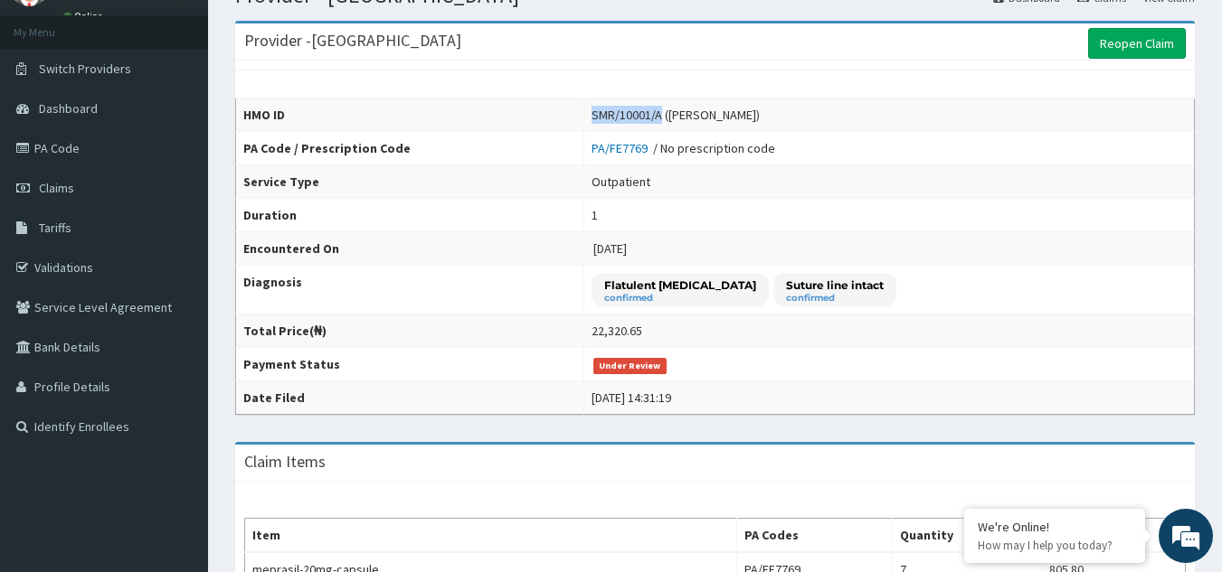
drag, startPoint x: 672, startPoint y: 117, endPoint x: 578, endPoint y: 128, distance: 94.7
click at [578, 128] on tr "HMO ID SMR/10001/A (Omotayo Alimi)" at bounding box center [715, 115] width 959 height 33
copy tr "SMR/10001/A"
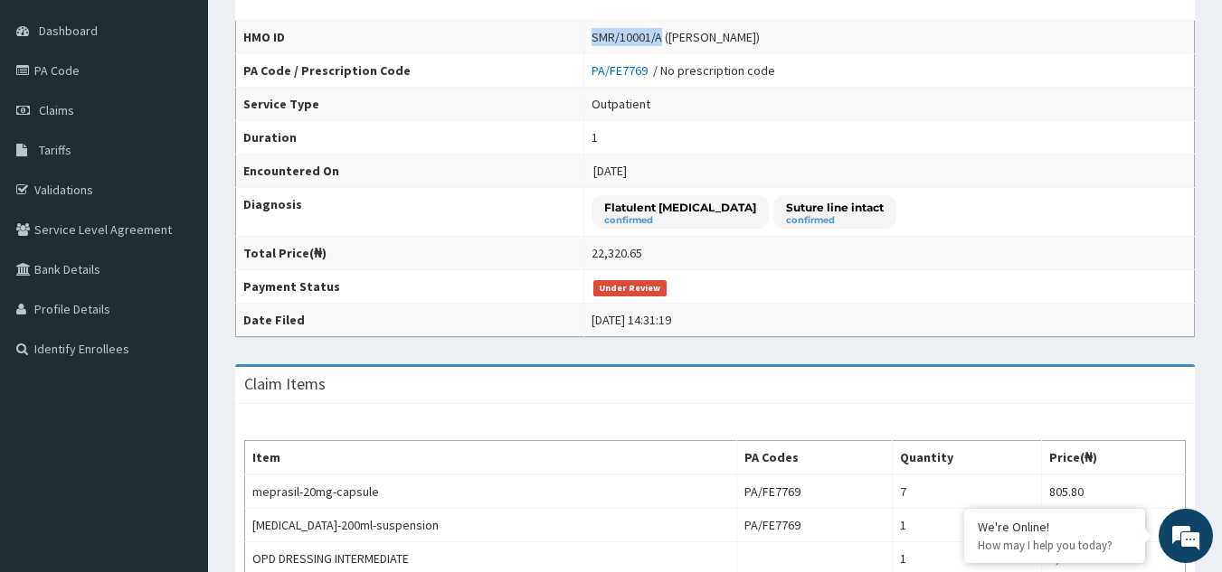
scroll to position [0, 0]
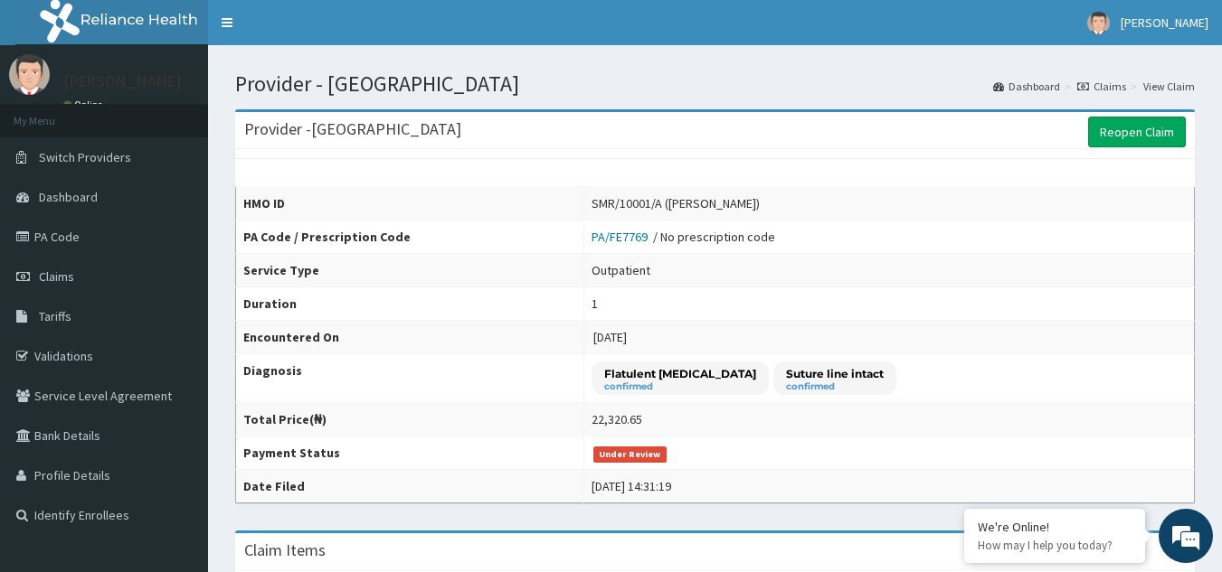
drag, startPoint x: 604, startPoint y: 347, endPoint x: 670, endPoint y: 340, distance: 66.4
click at [670, 340] on td "2025-08-02" at bounding box center [889, 337] width 610 height 33
drag, startPoint x: 661, startPoint y: 333, endPoint x: 601, endPoint y: 345, distance: 61.9
click at [601, 345] on td "2025-08-02" at bounding box center [889, 337] width 610 height 33
copy span "2025-08-02"
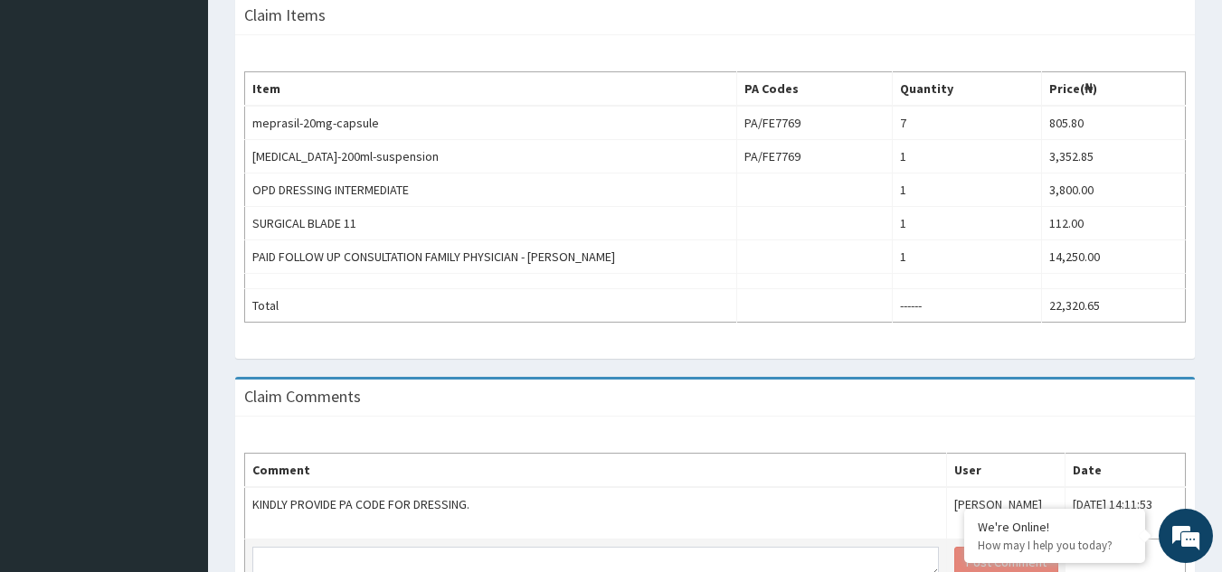
scroll to position [631, 0]
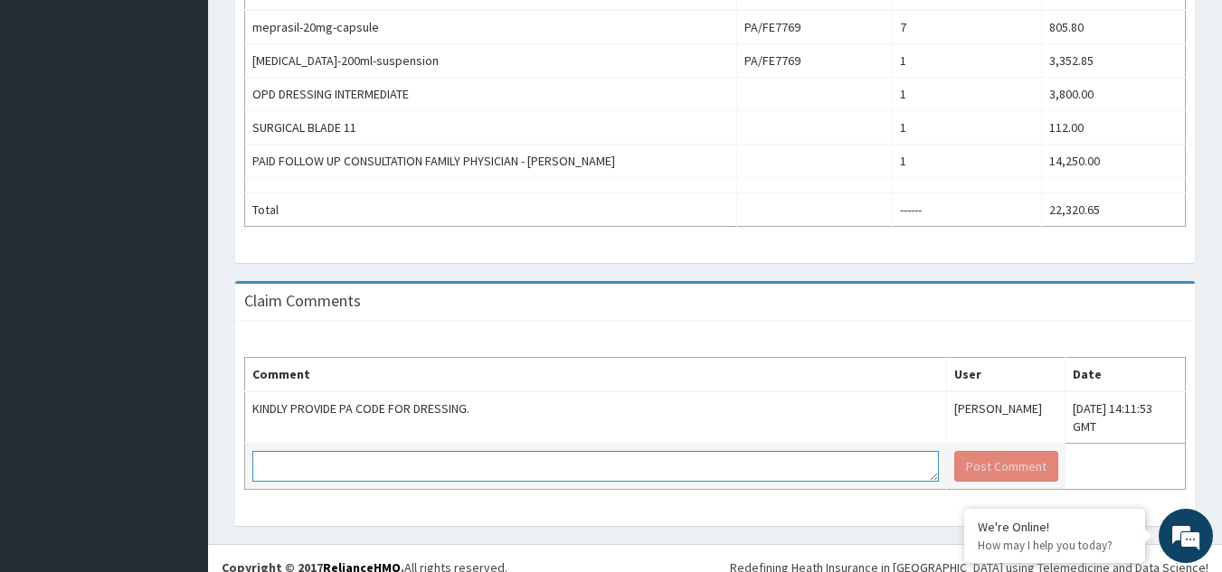
click at [552, 458] on textarea at bounding box center [595, 466] width 686 height 31
paste textarea "PA/DEDEB3"
type textarea "PA/DEDEB3"
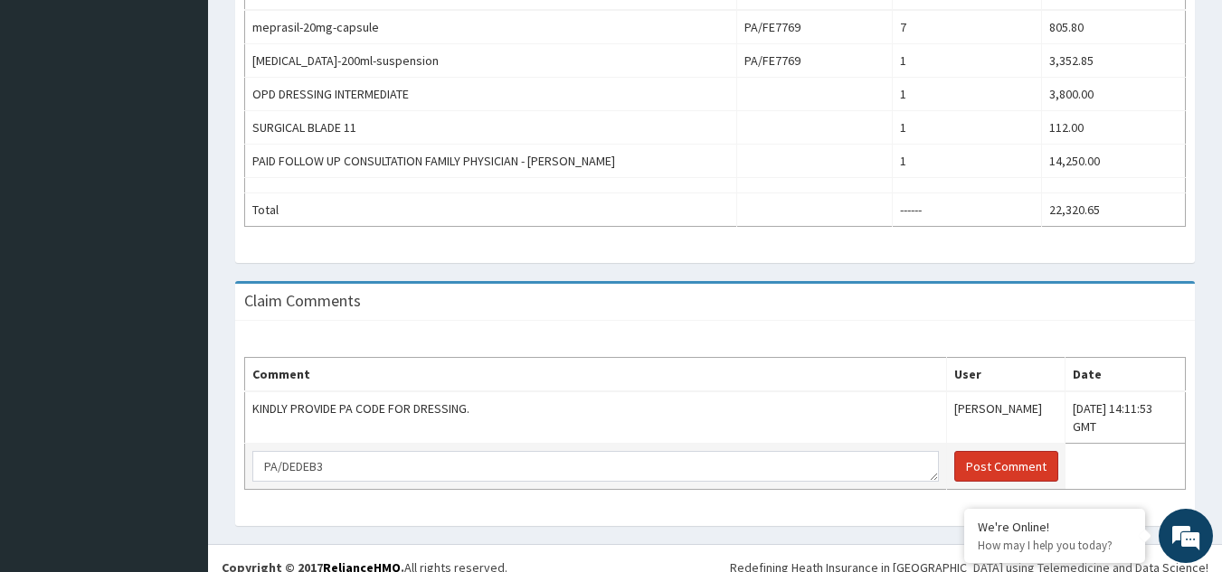
click at [954, 455] on button "Post Comment" at bounding box center [1006, 466] width 104 height 31
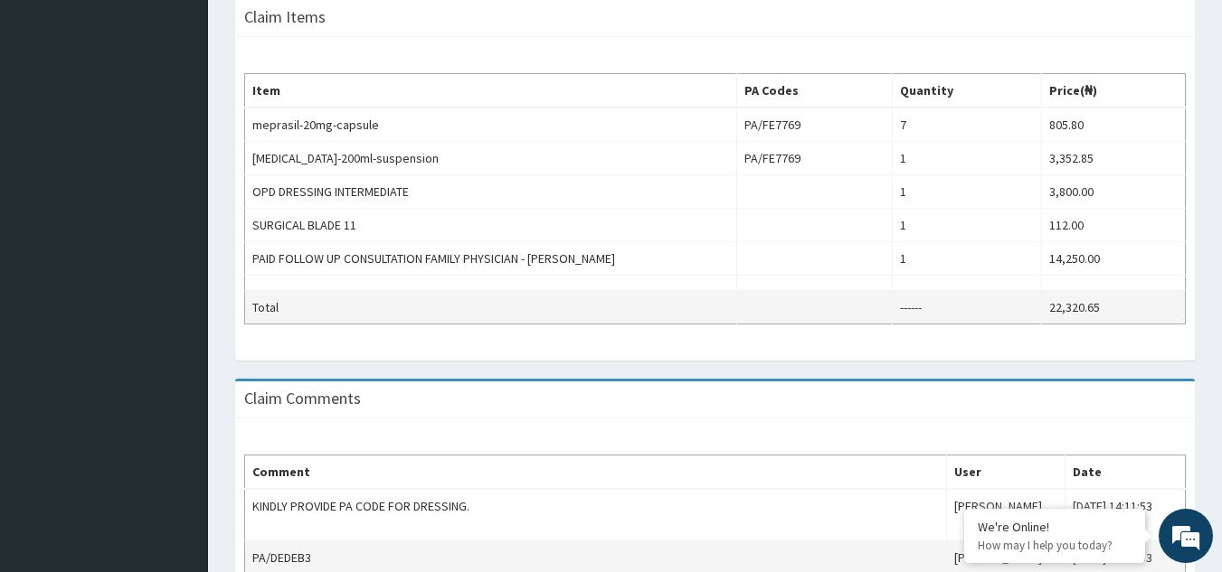
scroll to position [665, 0]
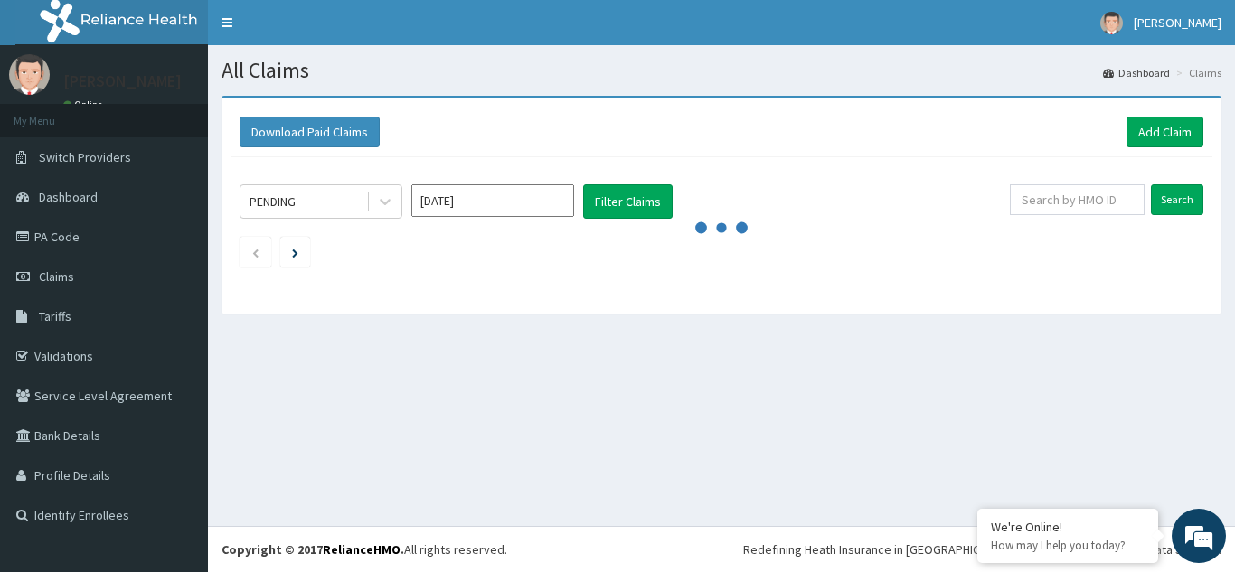
click at [54, 242] on link "PA Code" at bounding box center [104, 237] width 208 height 40
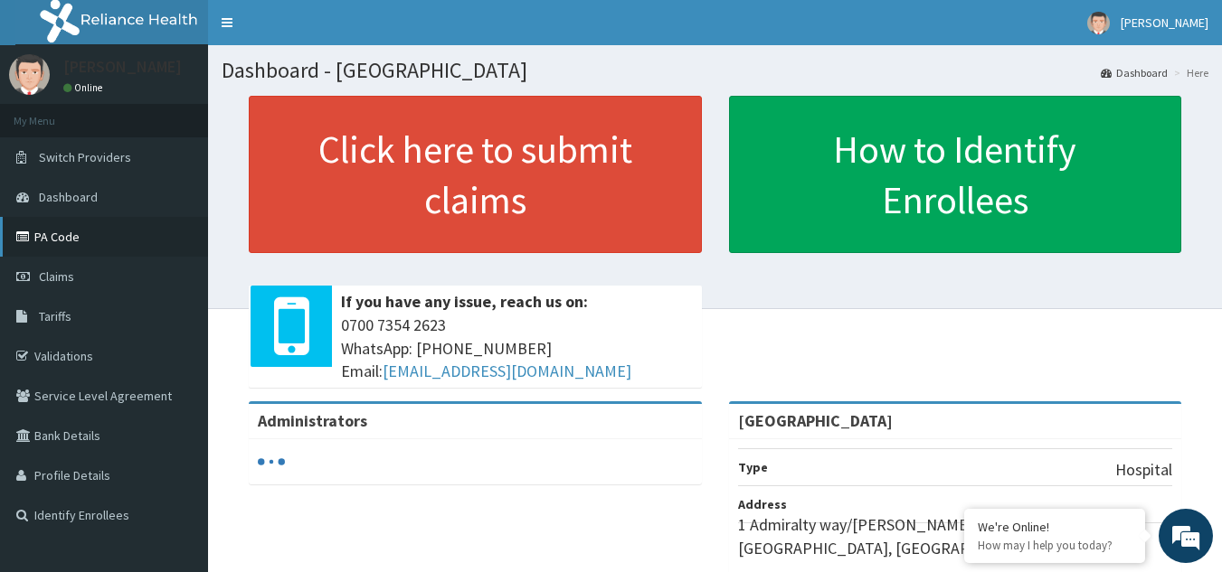
click at [52, 235] on link "PA Code" at bounding box center [104, 237] width 208 height 40
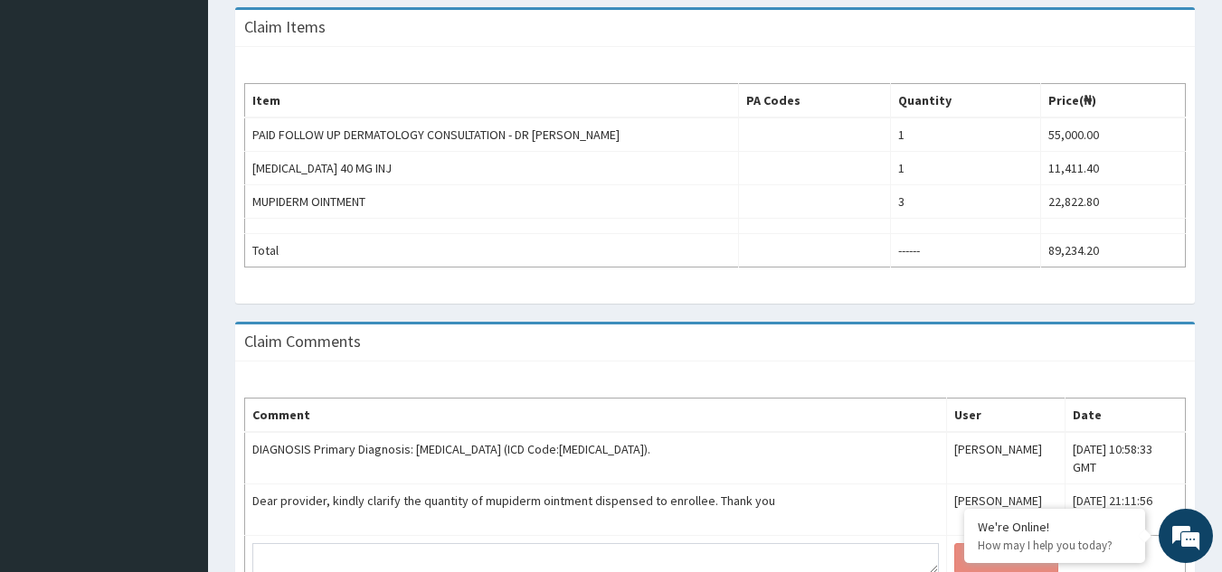
scroll to position [598, 0]
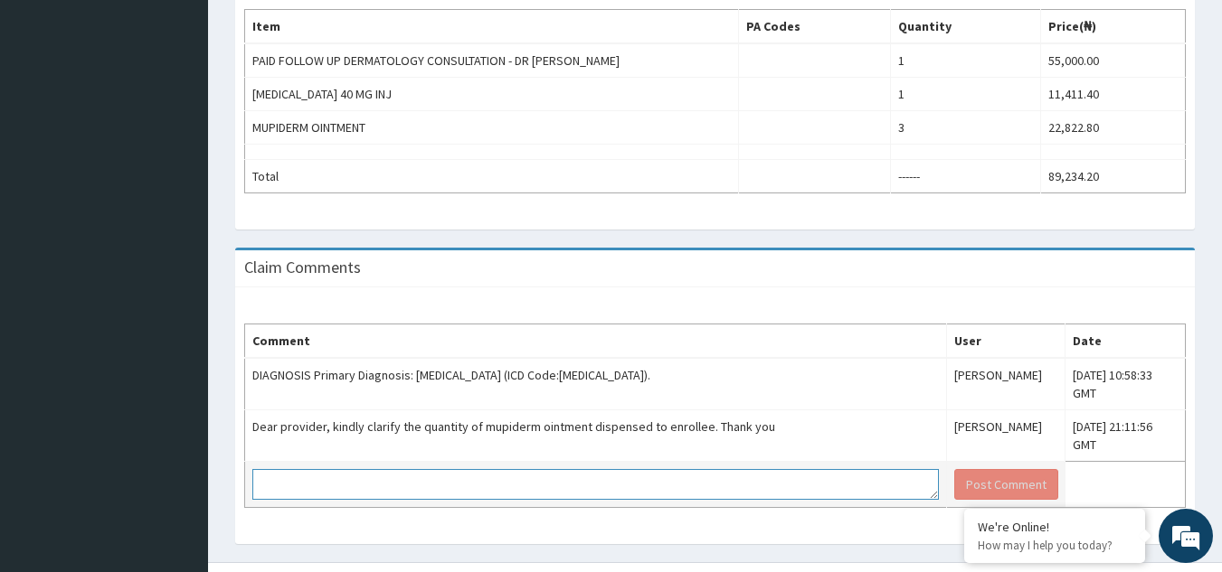
click at [427, 469] on textarea at bounding box center [595, 484] width 686 height 31
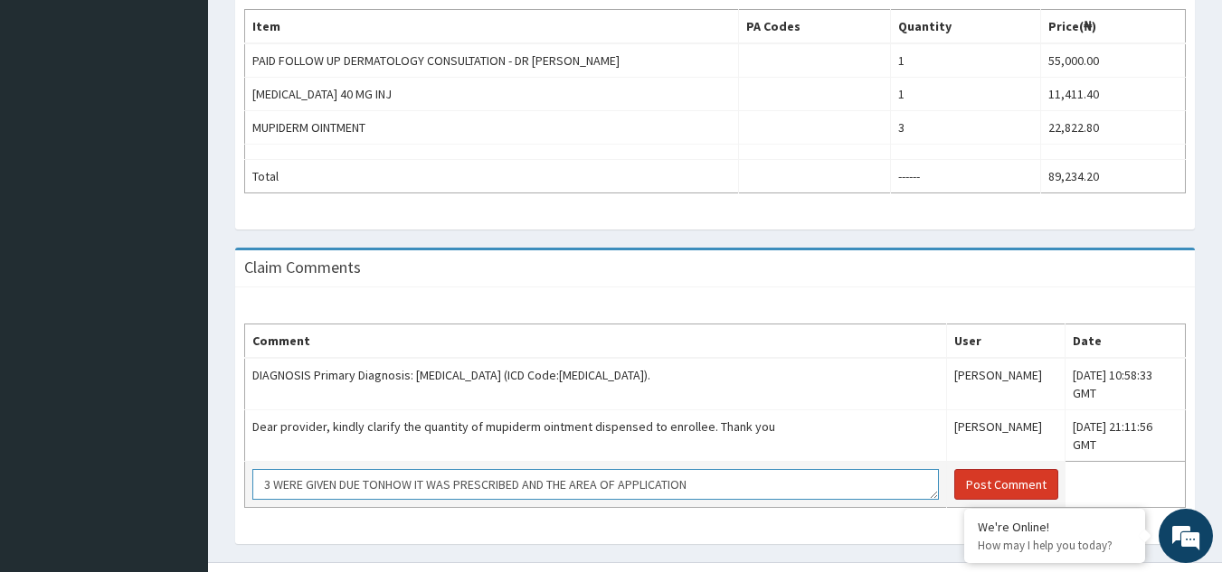
type textarea "3 WERE GIVEN DUE TONHOW IT WAS PRESCRIBED AND THE AREA OF APPLICATION"
click at [954, 469] on button "Post Comment" at bounding box center [1006, 484] width 104 height 31
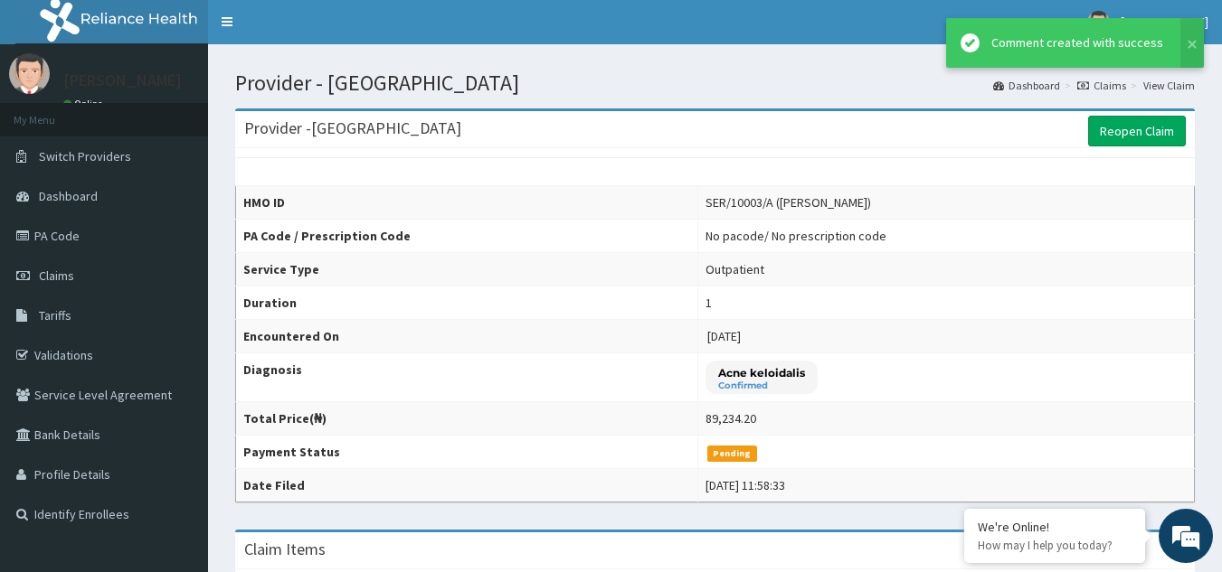
scroll to position [0, 0]
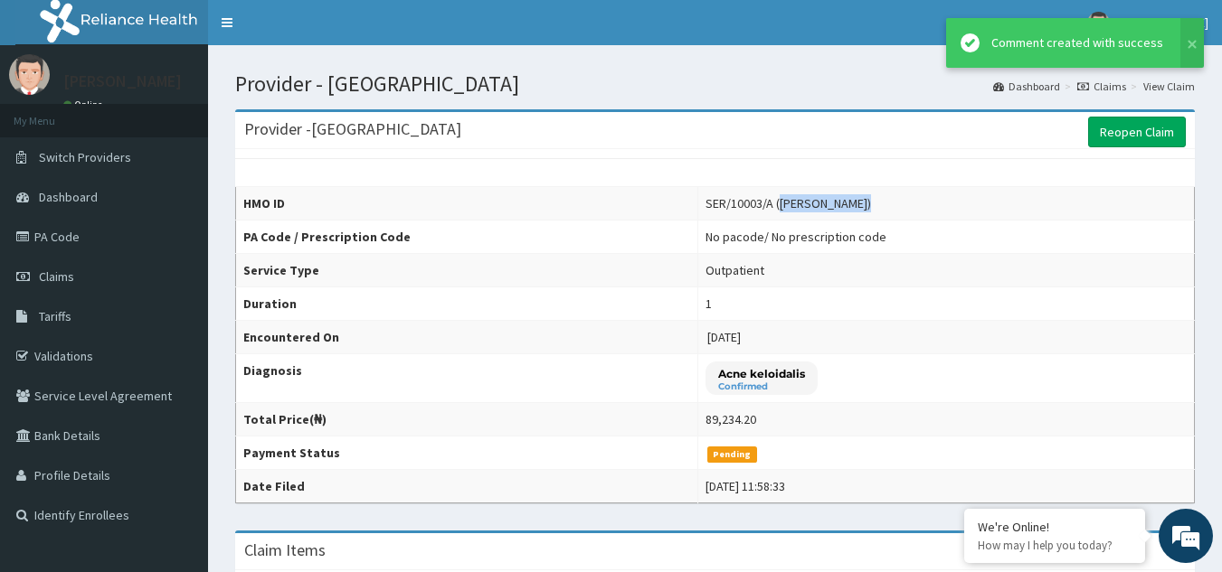
drag, startPoint x: 772, startPoint y: 204, endPoint x: 848, endPoint y: 209, distance: 76.1
click at [852, 209] on div "SER/10003/A (Jennifer Uzoma)" at bounding box center [788, 203] width 166 height 18
copy div "Jennifer Uzoma"
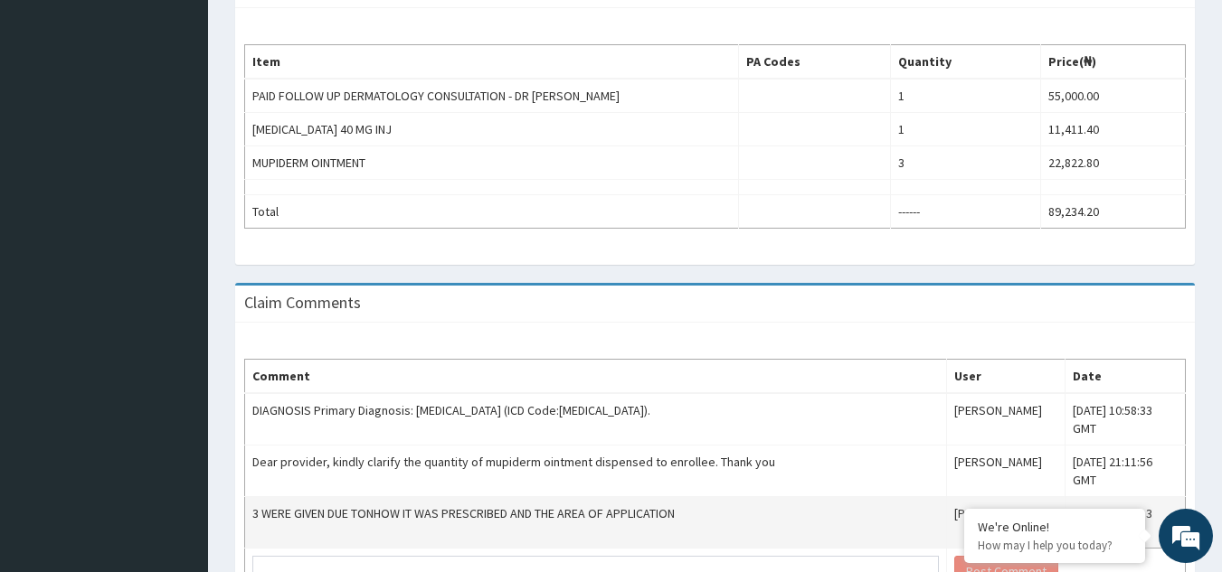
scroll to position [360, 0]
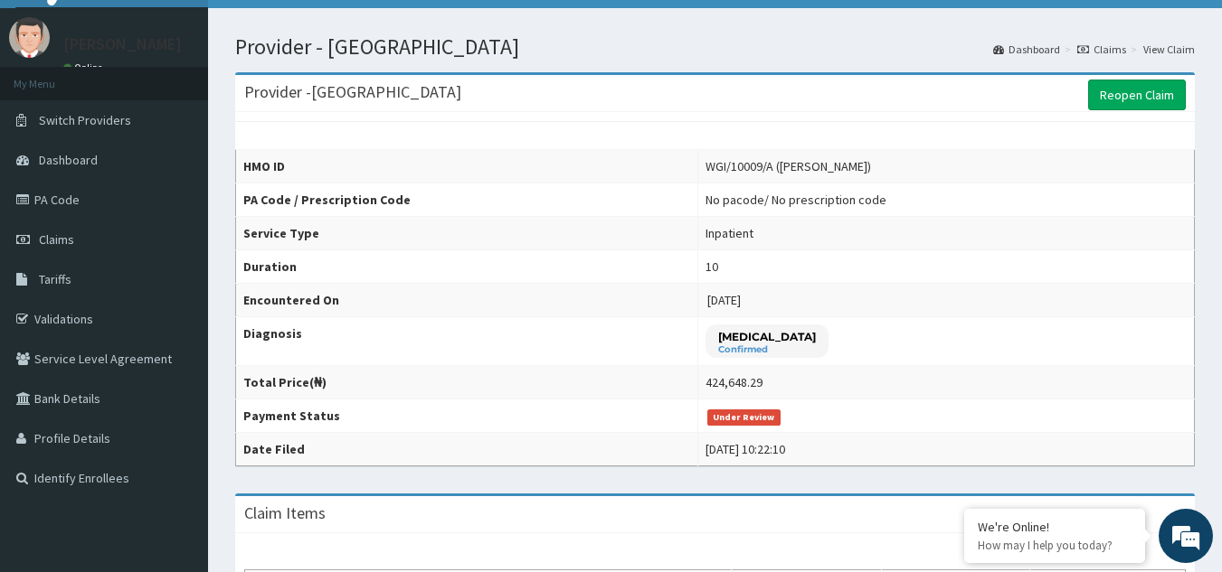
scroll to position [21, 0]
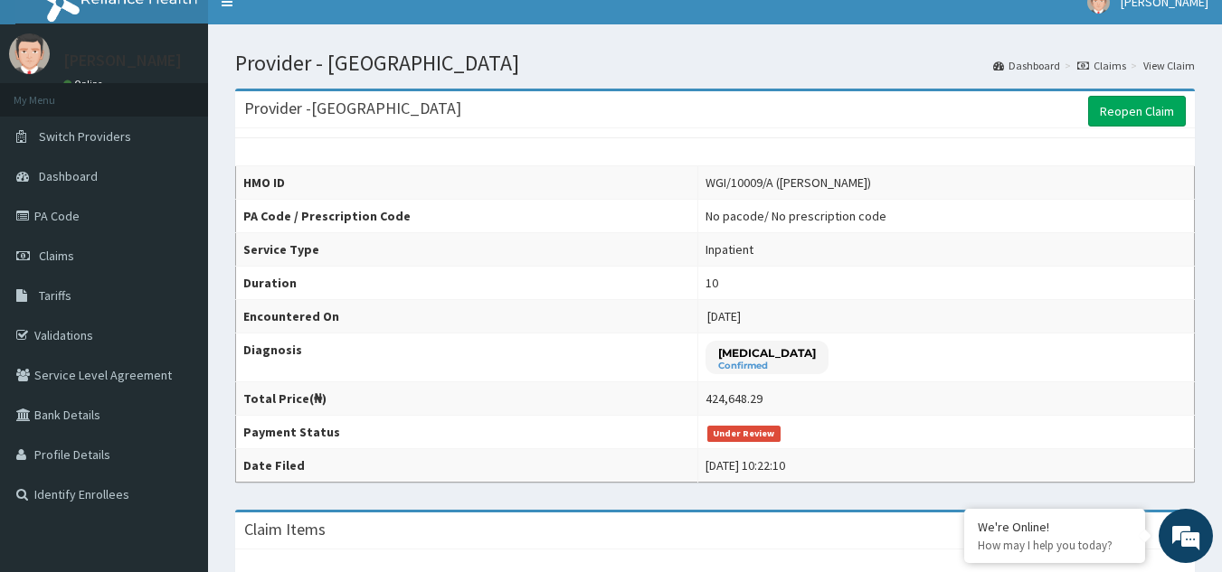
drag, startPoint x: 770, startPoint y: 175, endPoint x: 856, endPoint y: 187, distance: 87.6
click at [856, 187] on div "WGI/10009/A ([PERSON_NAME])" at bounding box center [788, 183] width 166 height 18
copy div "[PERSON_NAME]"
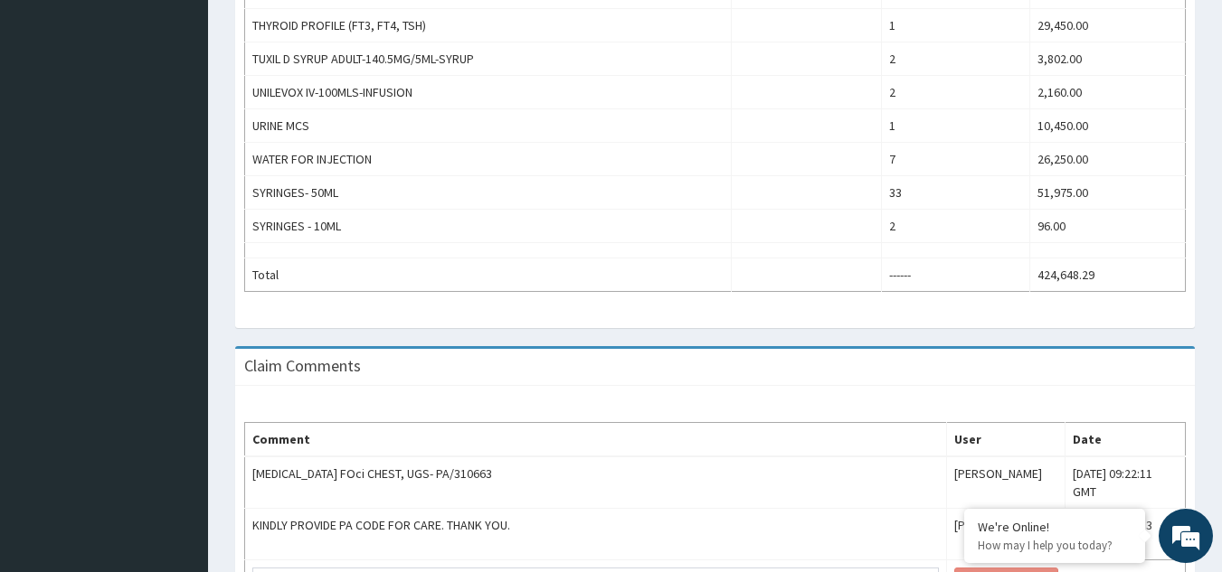
scroll to position [1468, 0]
